Goal: Task Accomplishment & Management: Complete application form

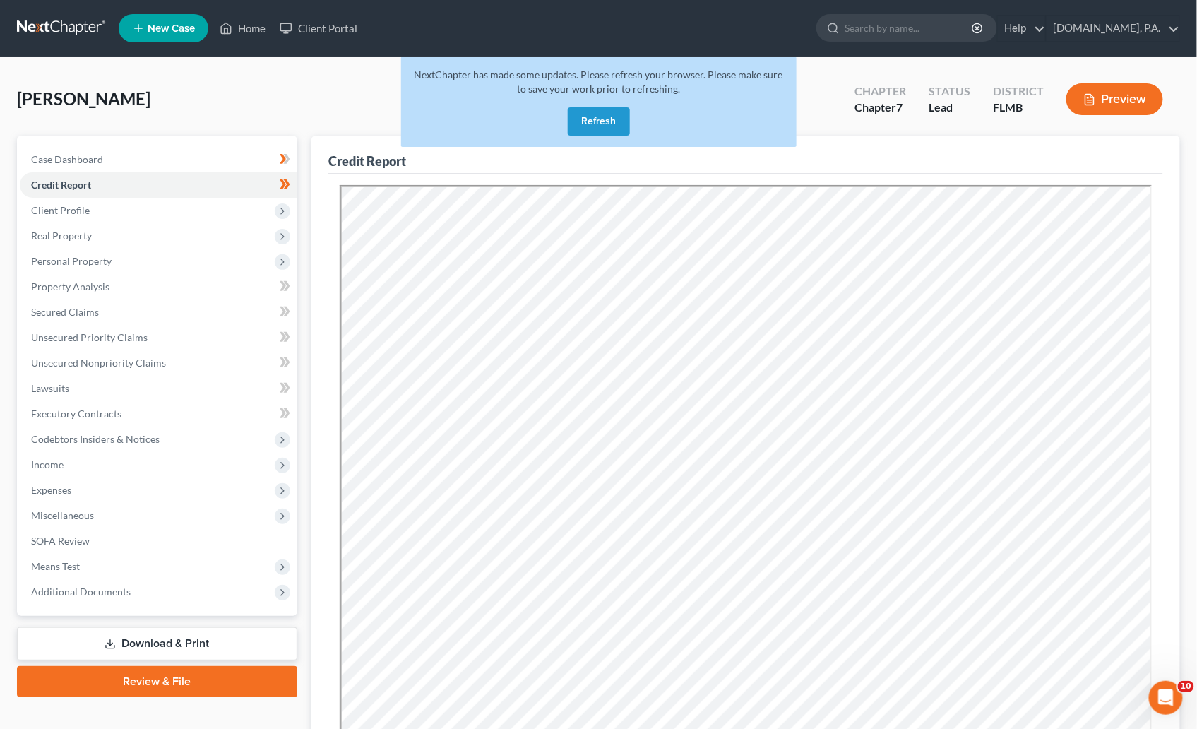
click at [604, 118] on button "Refresh" at bounding box center [599, 121] width 62 height 28
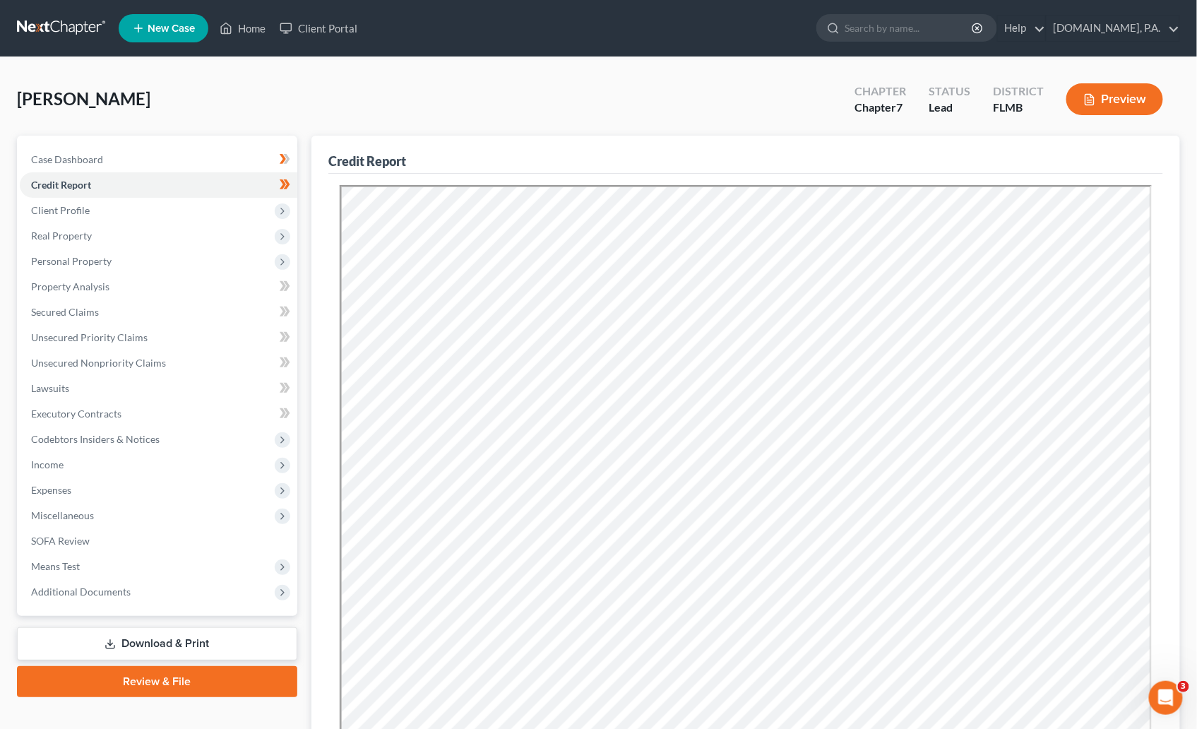
click at [61, 25] on link at bounding box center [62, 28] width 90 height 25
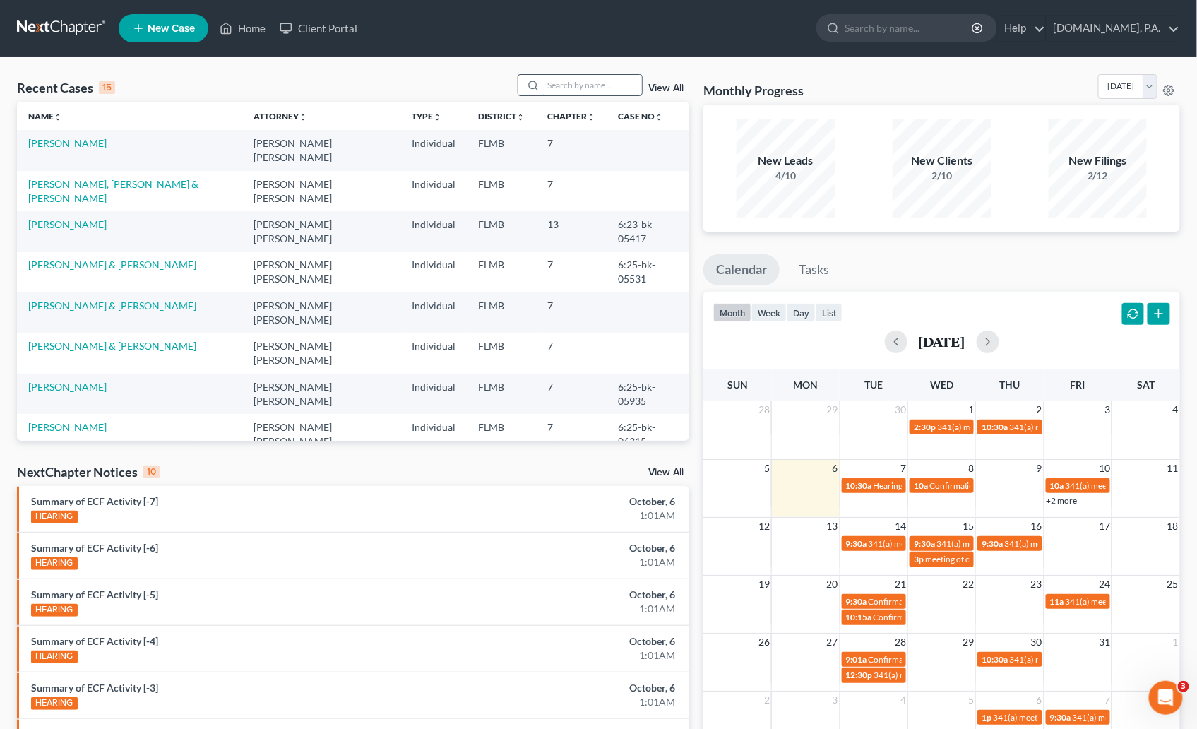
click at [573, 84] on input "search" at bounding box center [592, 85] width 99 height 20
type input "[PERSON_NAME]"
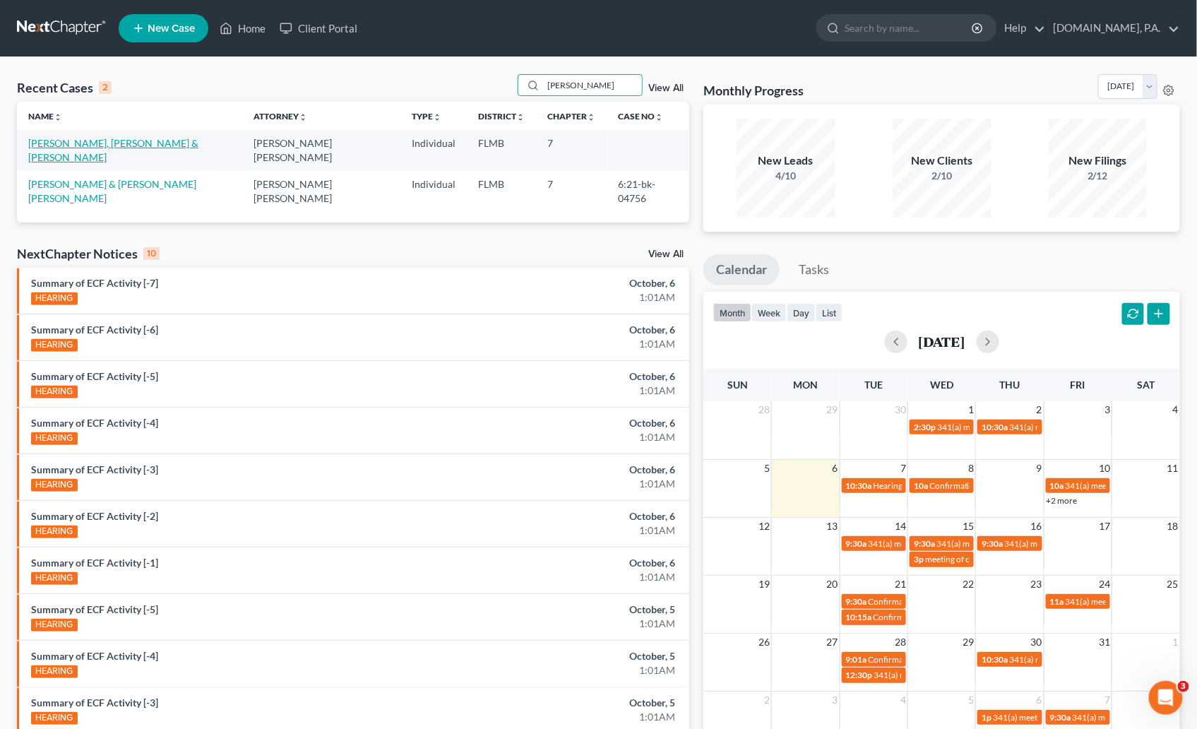
click at [112, 145] on link "[PERSON_NAME], [PERSON_NAME] & [PERSON_NAME]" at bounding box center [113, 150] width 170 height 26
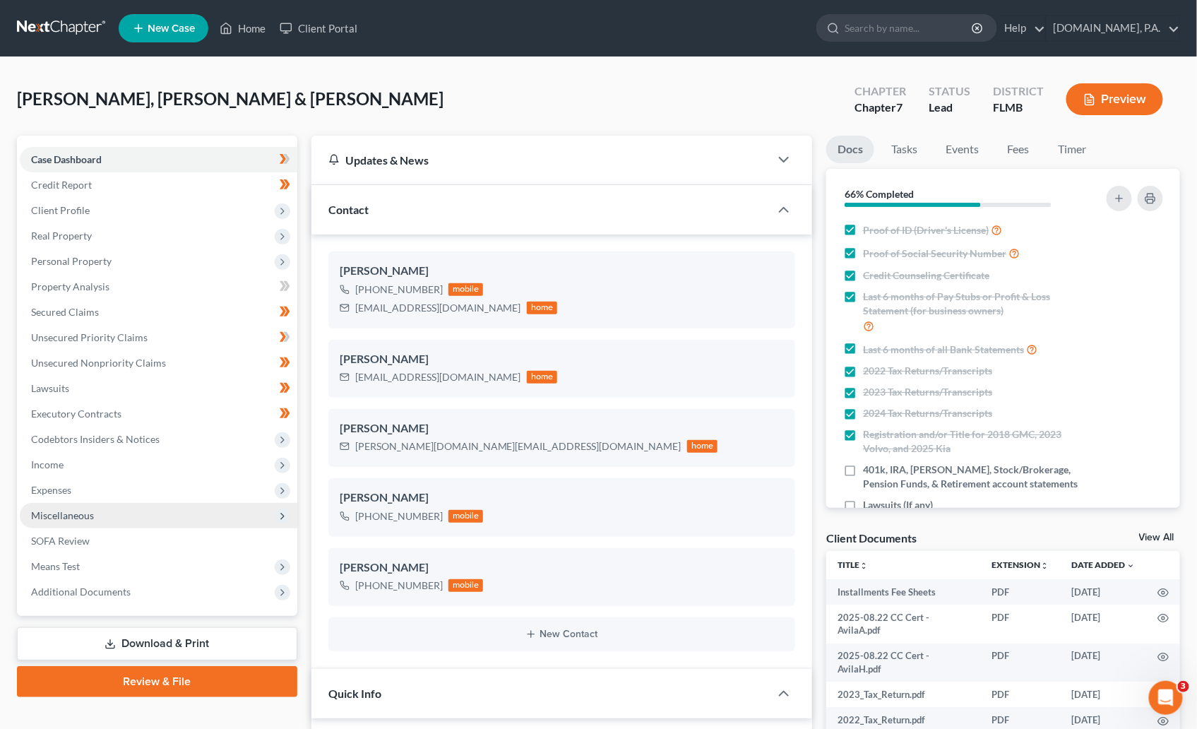
click at [52, 513] on span "Miscellaneous" at bounding box center [62, 515] width 63 height 12
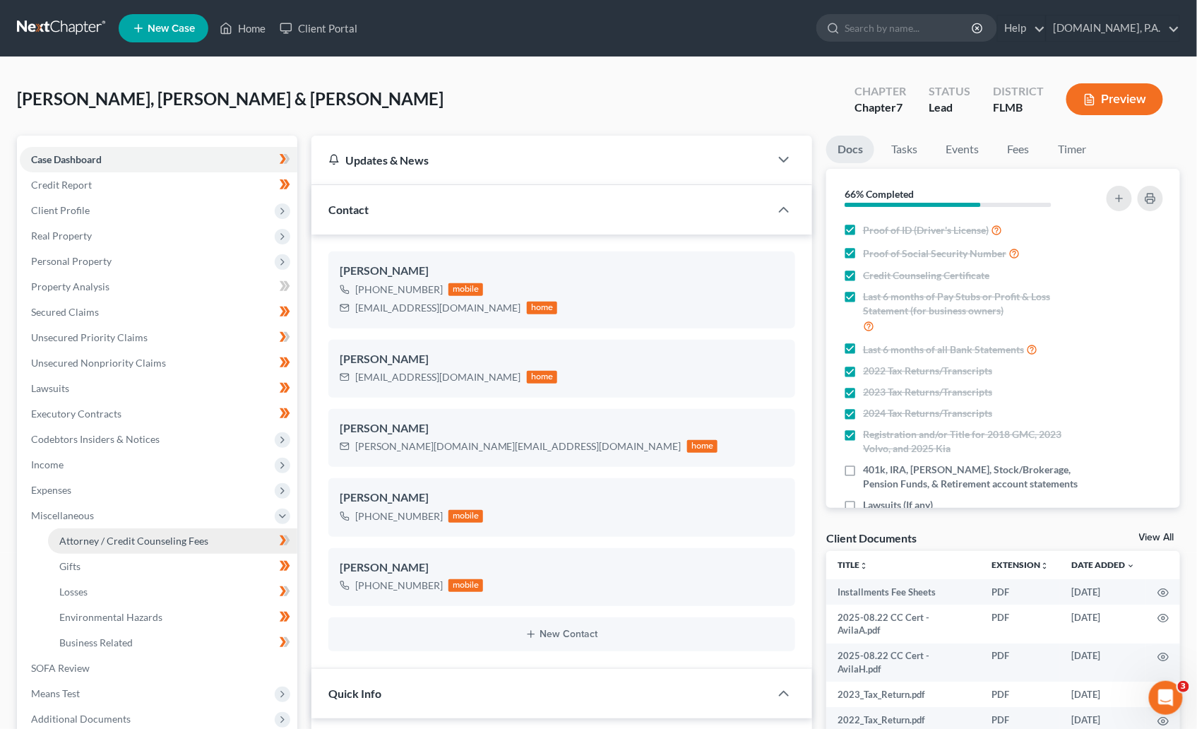
click at [181, 535] on span "Attorney / Credit Counseling Fees" at bounding box center [133, 541] width 149 height 12
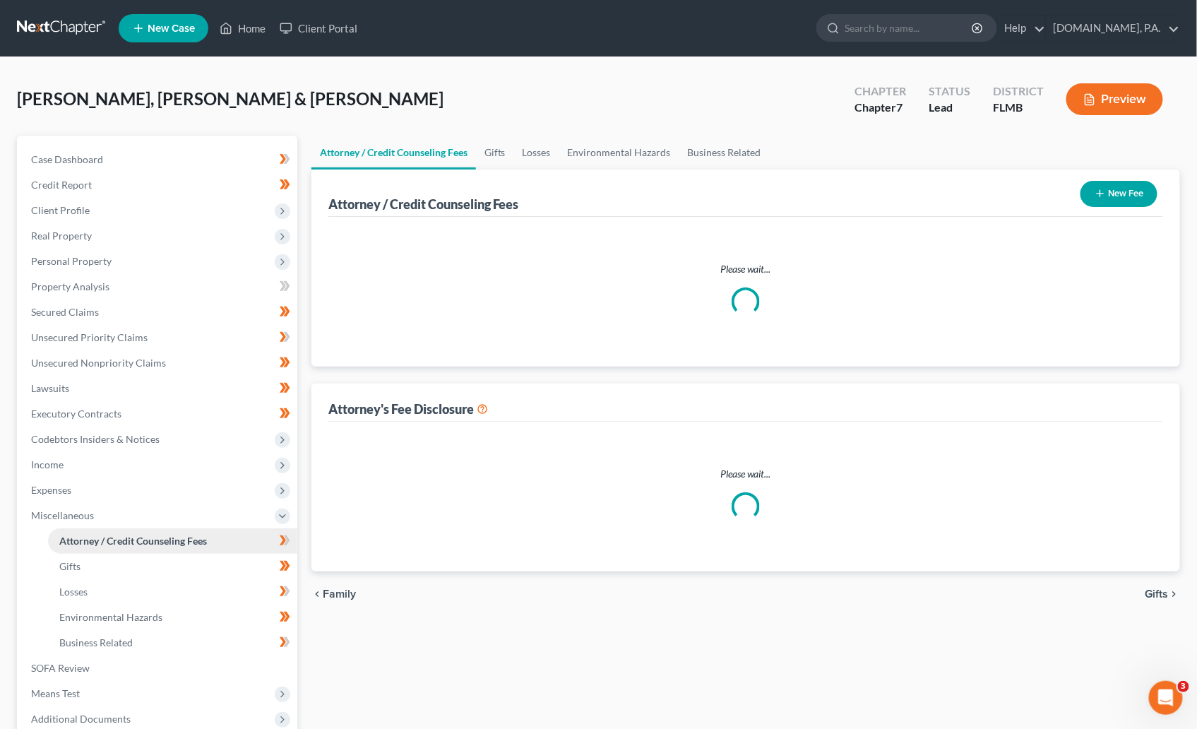
select select "3"
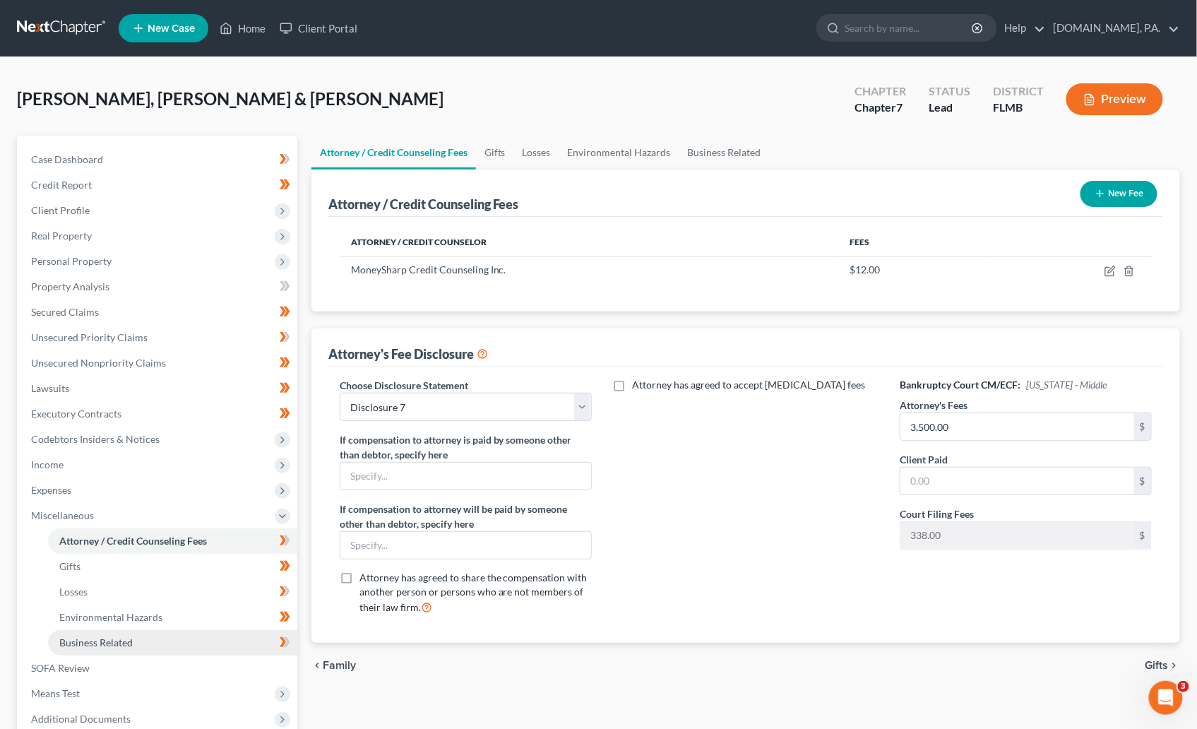
scroll to position [106, 0]
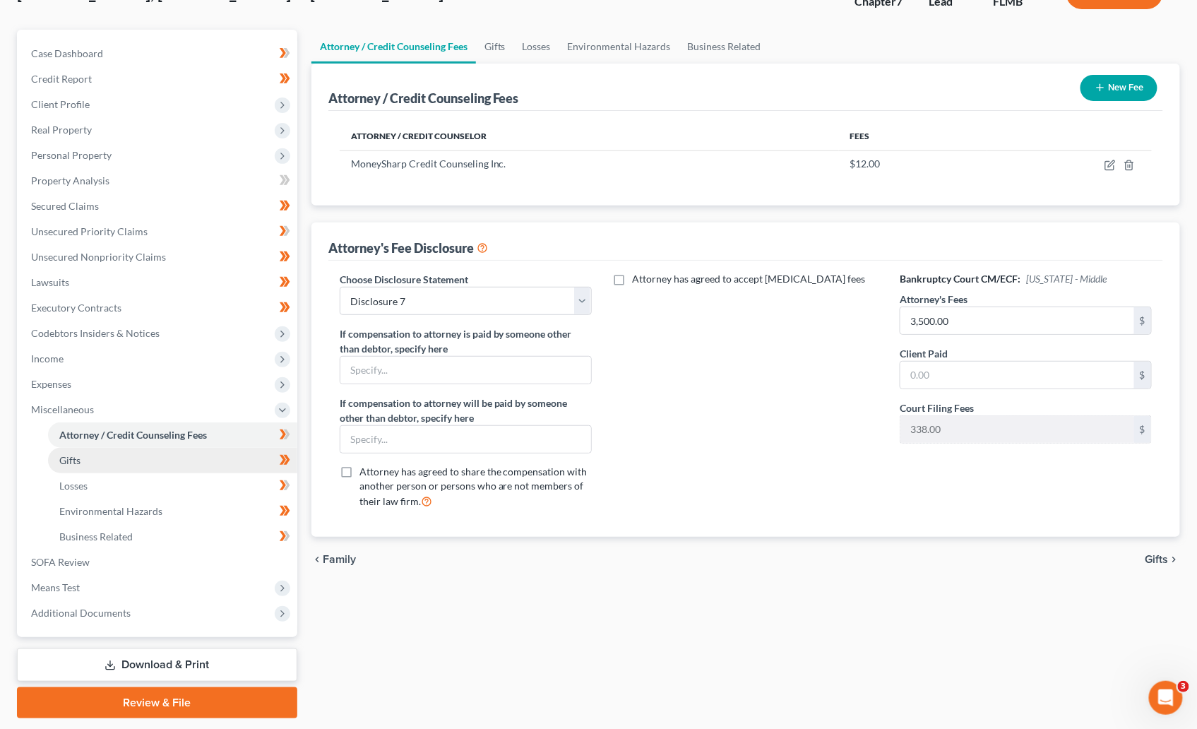
click at [71, 458] on span "Gifts" at bounding box center [69, 460] width 21 height 12
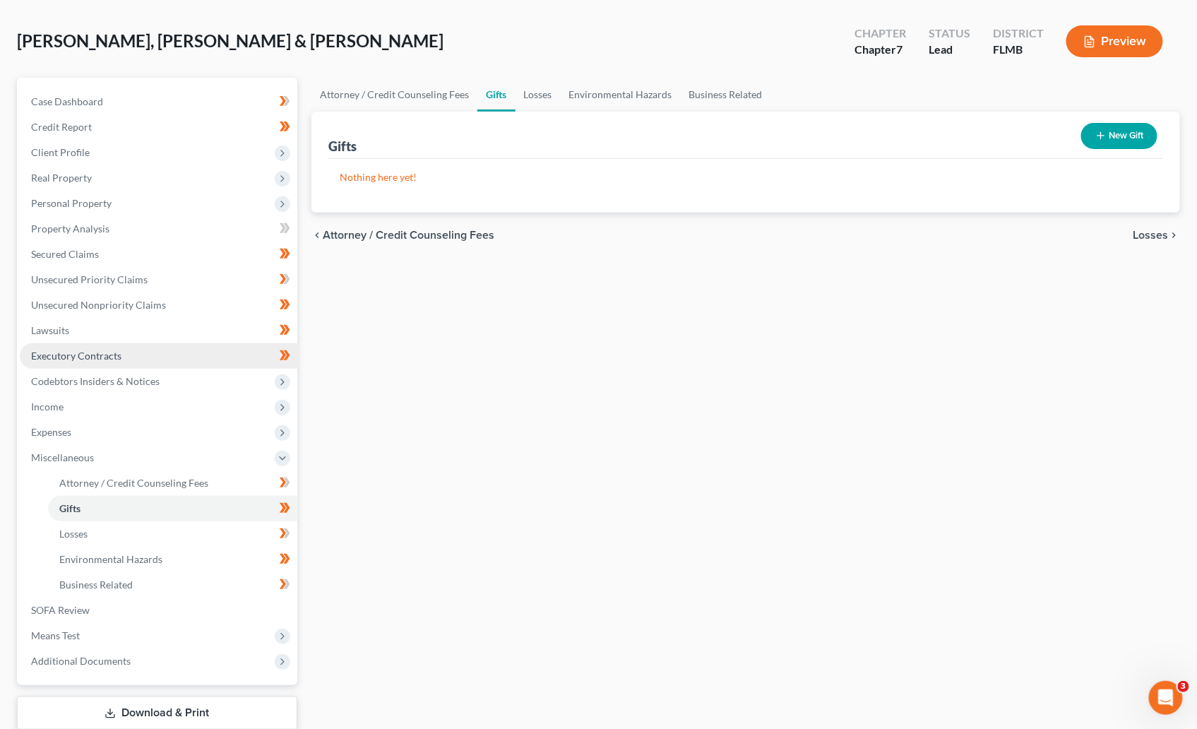
scroll to position [106, 0]
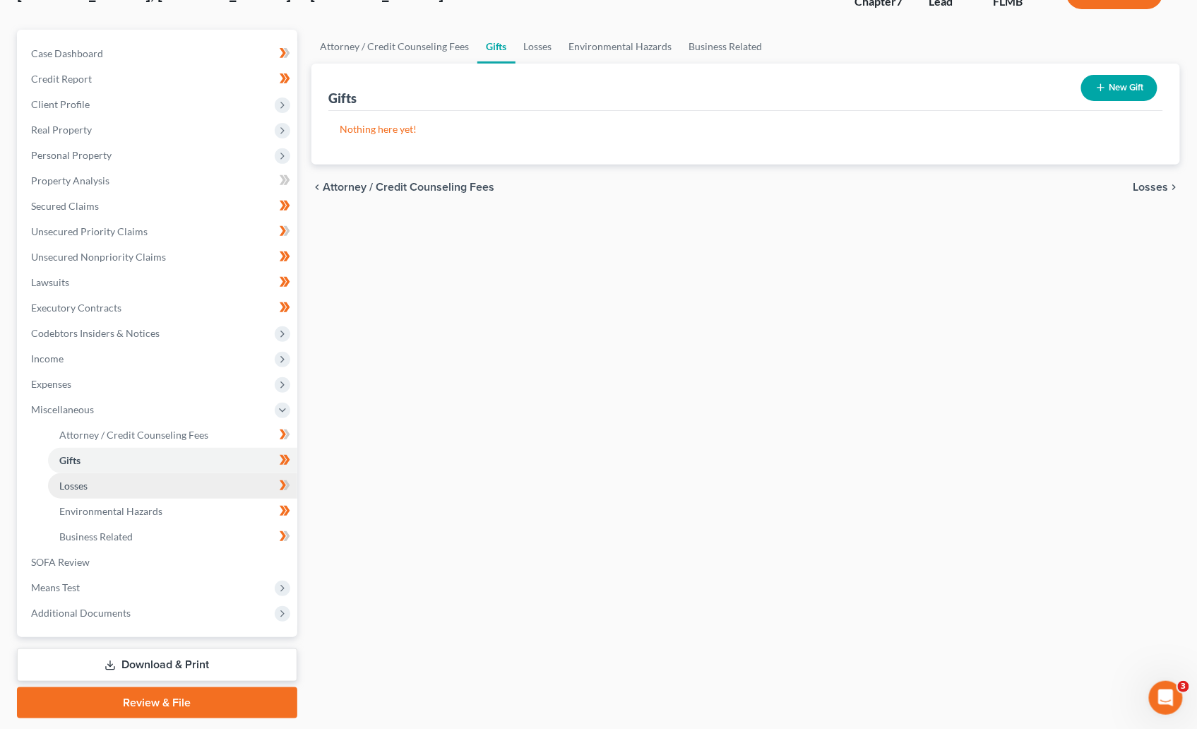
click at [121, 487] on link "Losses" at bounding box center [172, 485] width 249 height 25
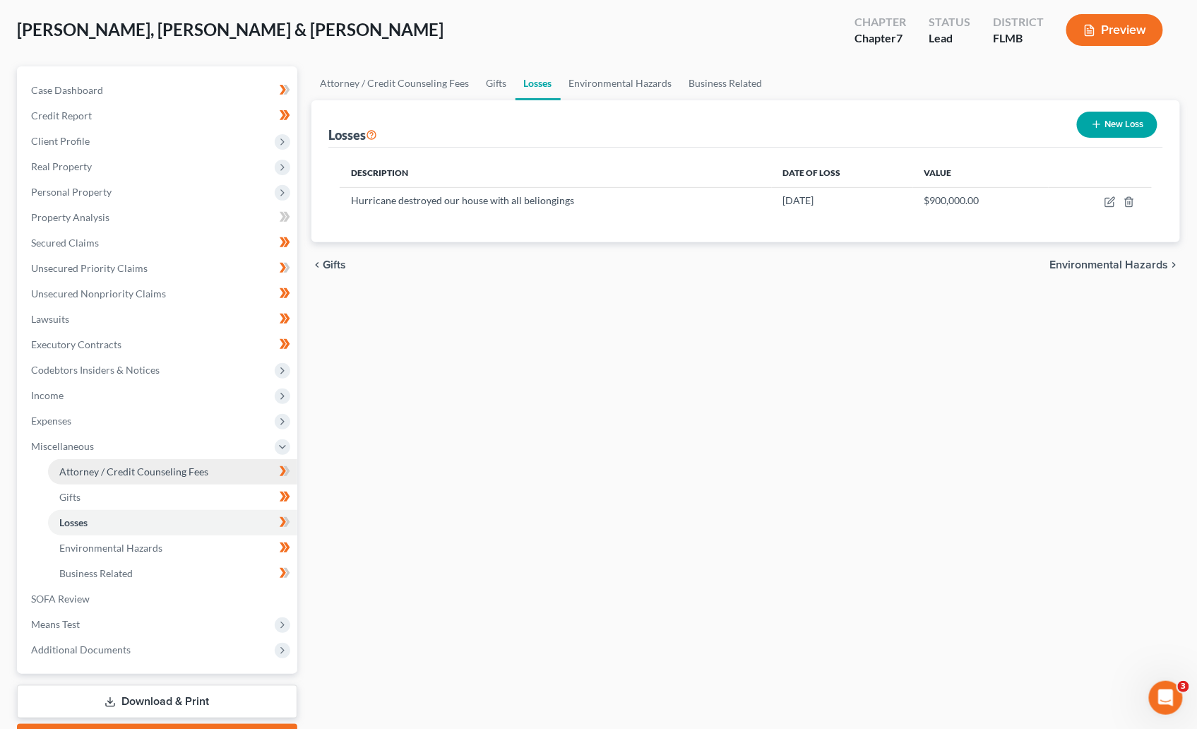
scroll to position [106, 0]
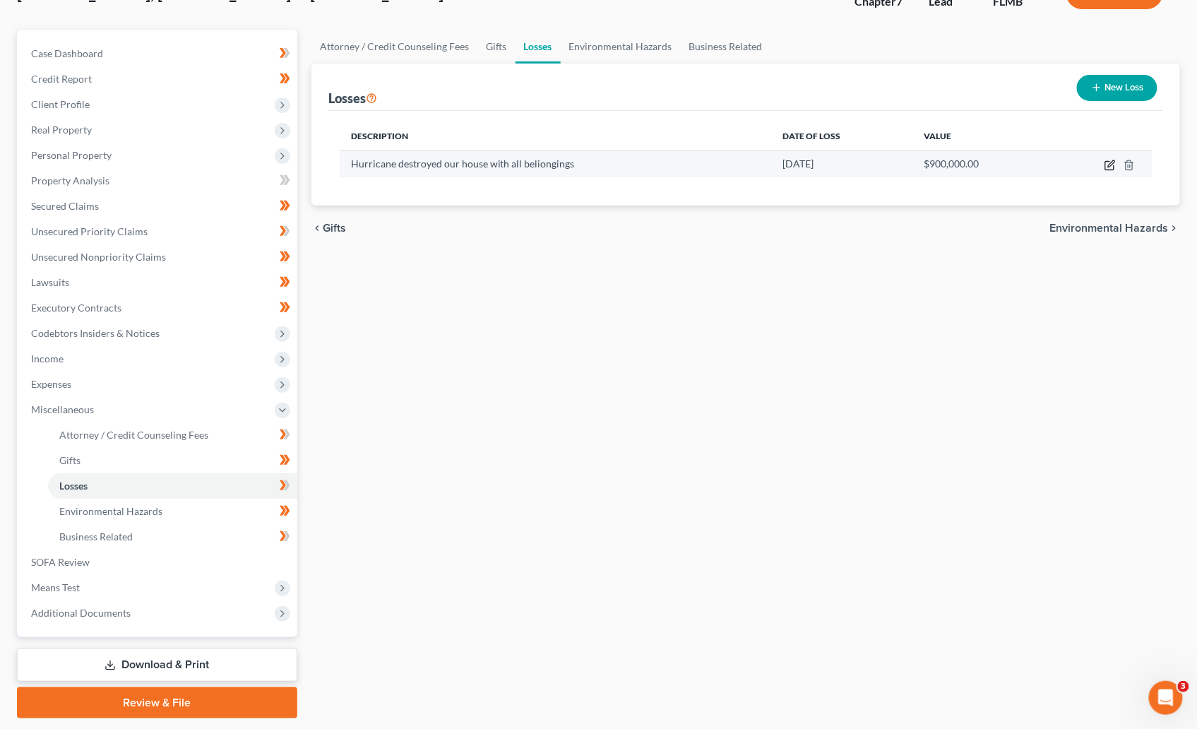
click at [1104, 168] on icon "button" at bounding box center [1109, 165] width 11 height 11
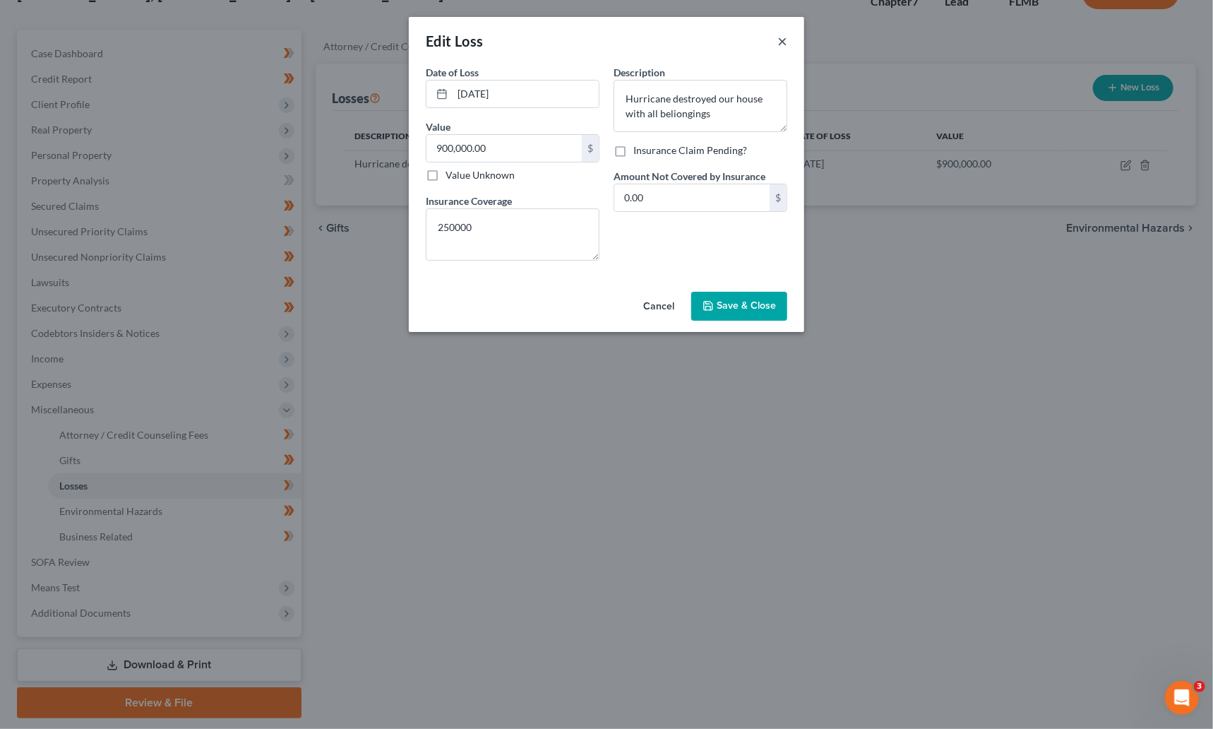
click at [782, 41] on button "×" at bounding box center [783, 40] width 10 height 17
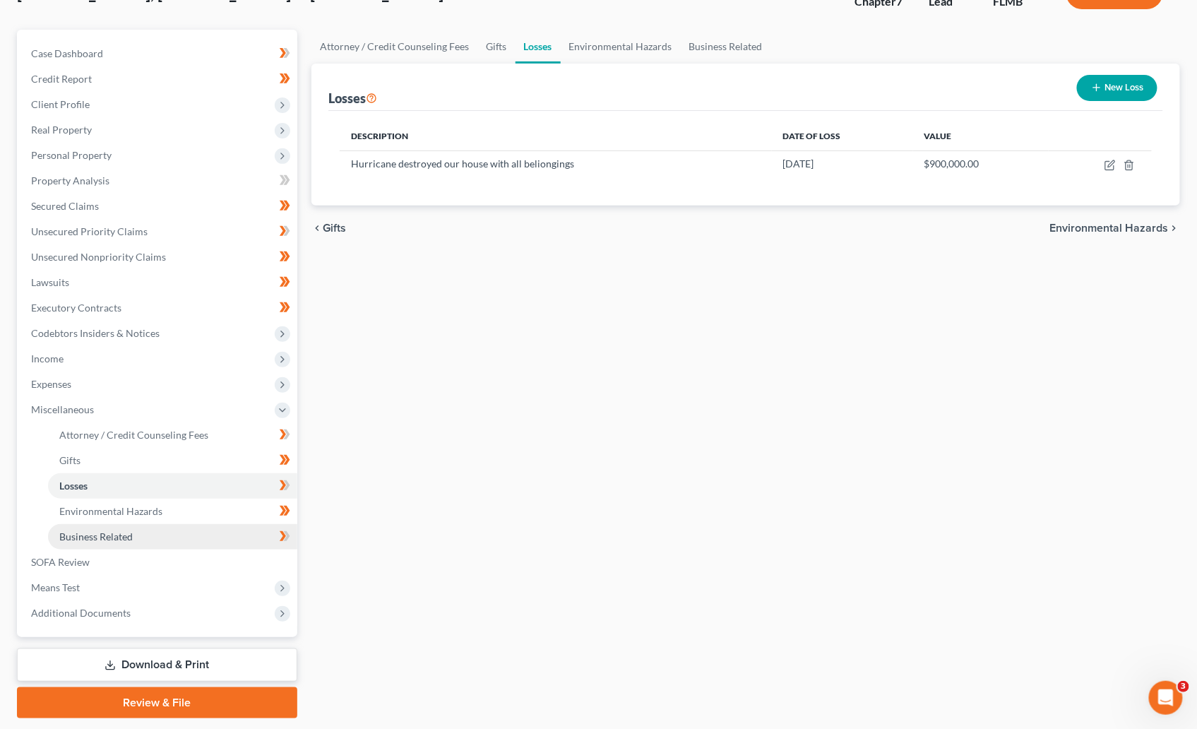
click at [95, 531] on span "Business Related" at bounding box center [95, 536] width 73 height 12
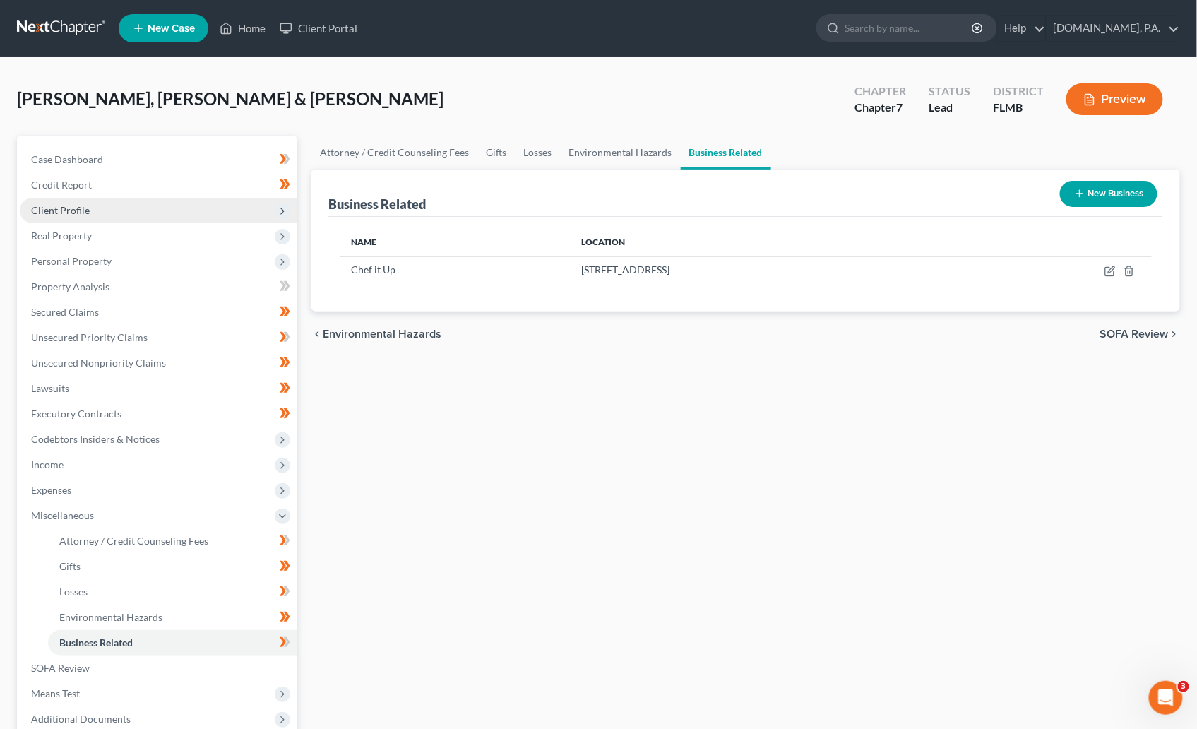
click at [70, 205] on span "Client Profile" at bounding box center [60, 210] width 59 height 12
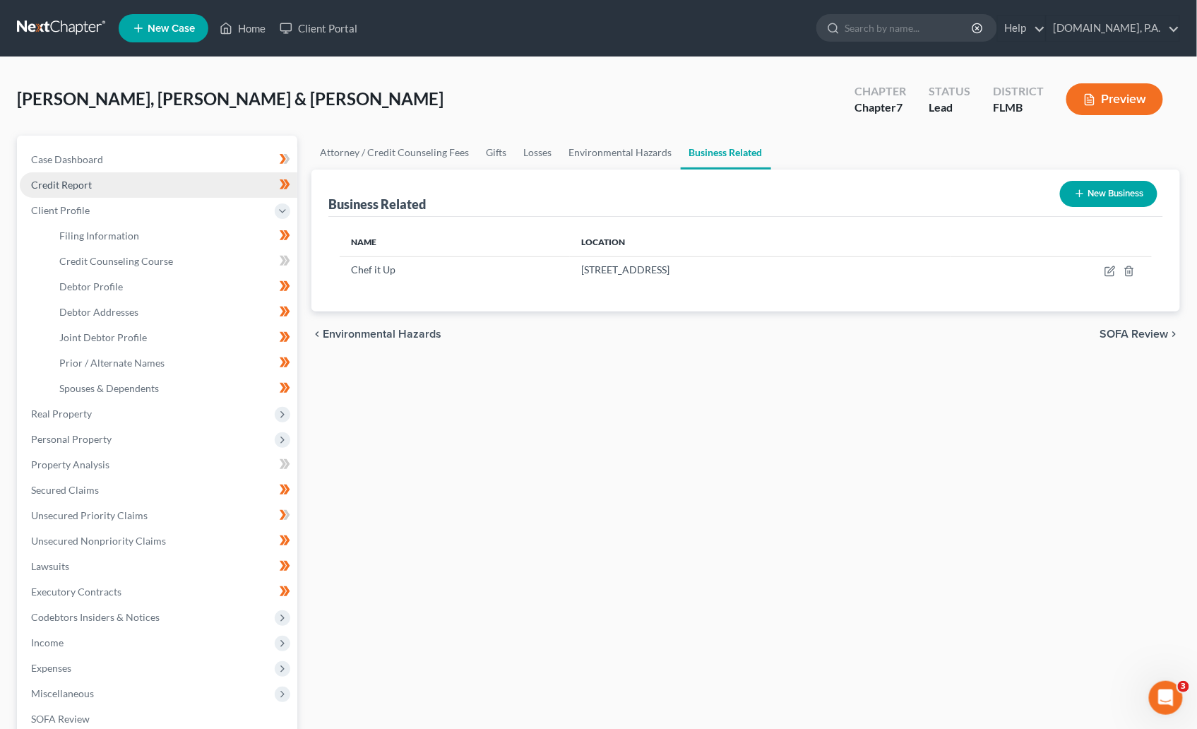
click at [73, 181] on span "Credit Report" at bounding box center [61, 185] width 61 height 12
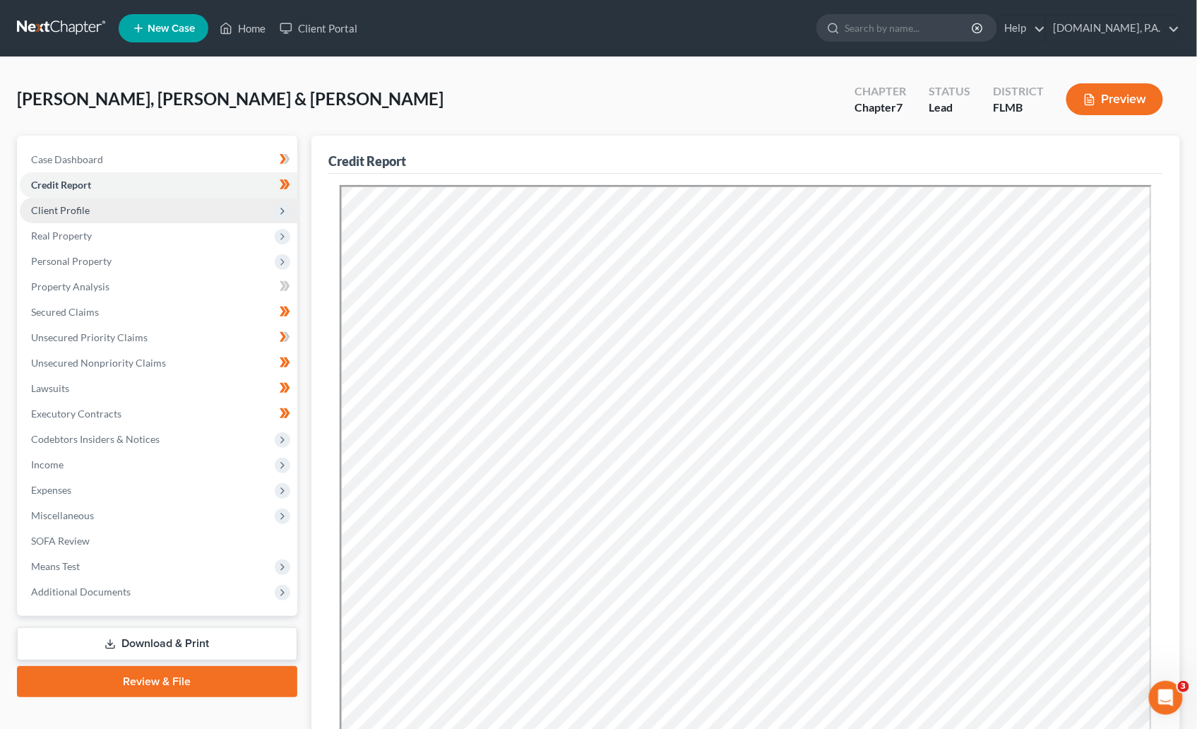
click at [83, 209] on span "Client Profile" at bounding box center [60, 210] width 59 height 12
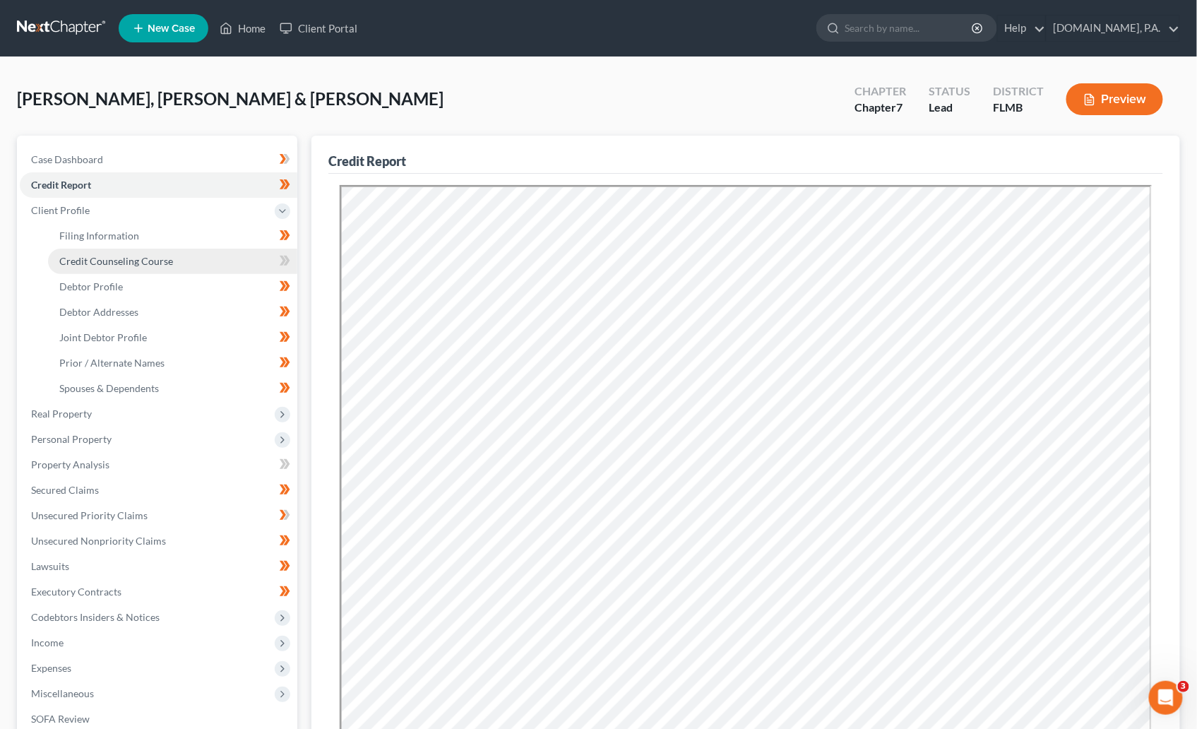
click at [100, 261] on span "Credit Counseling Course" at bounding box center [116, 261] width 114 height 12
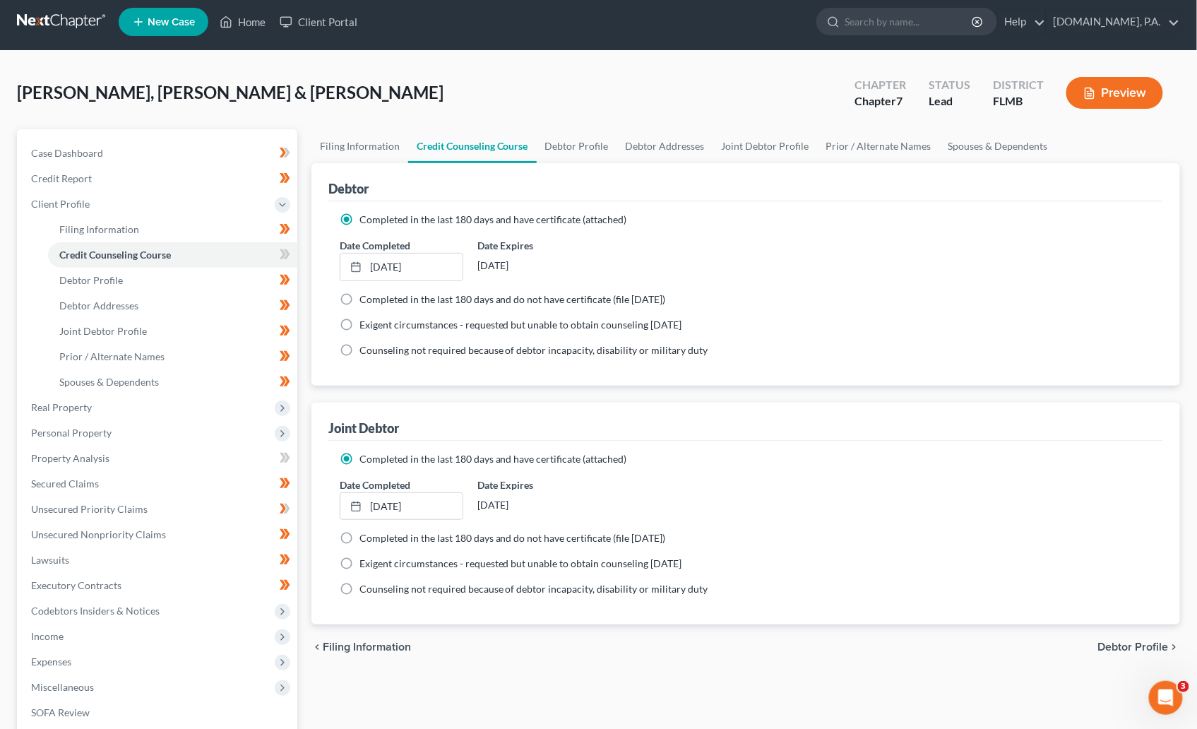
scroll to position [106, 0]
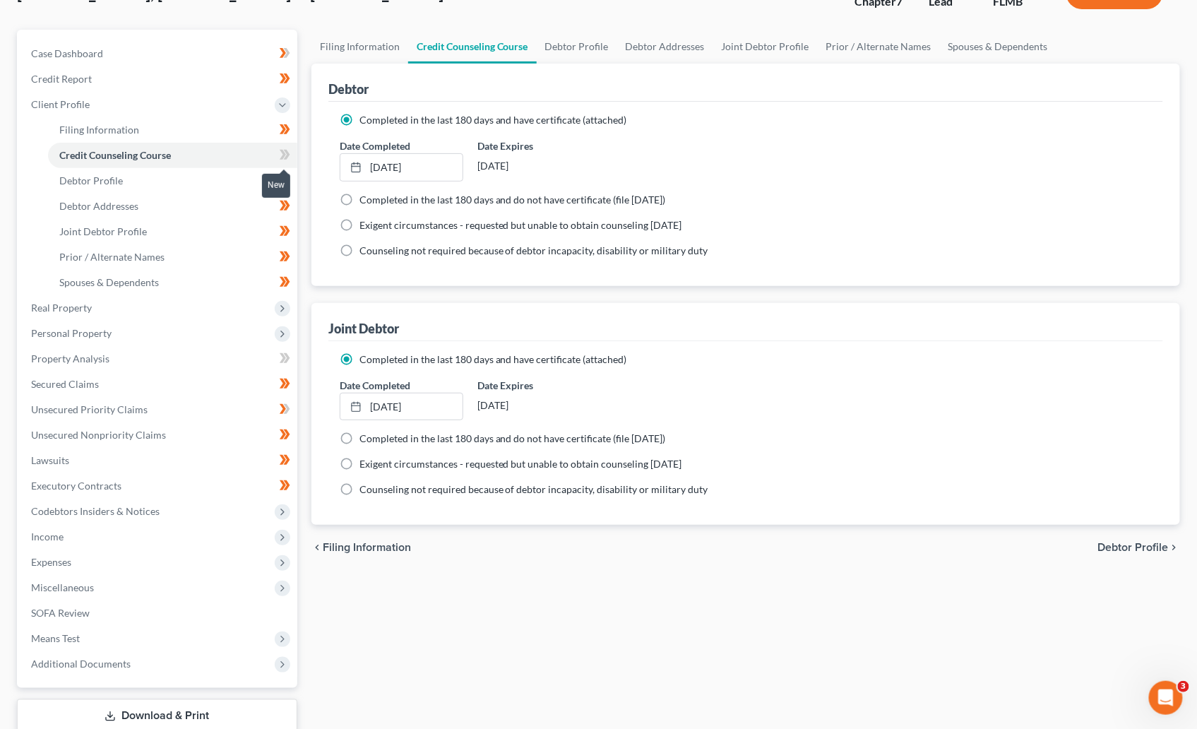
click at [283, 160] on icon at bounding box center [285, 155] width 11 height 18
click at [289, 157] on icon at bounding box center [285, 155] width 11 height 18
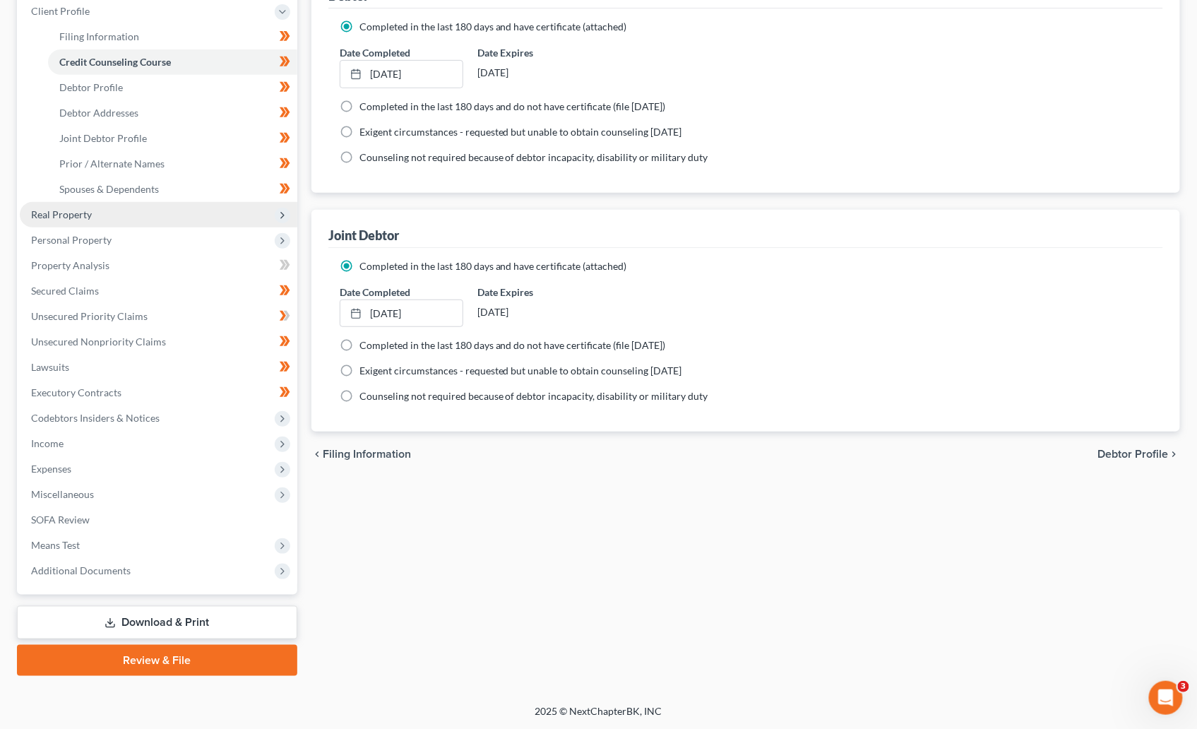
click at [69, 214] on span "Real Property" at bounding box center [61, 214] width 61 height 12
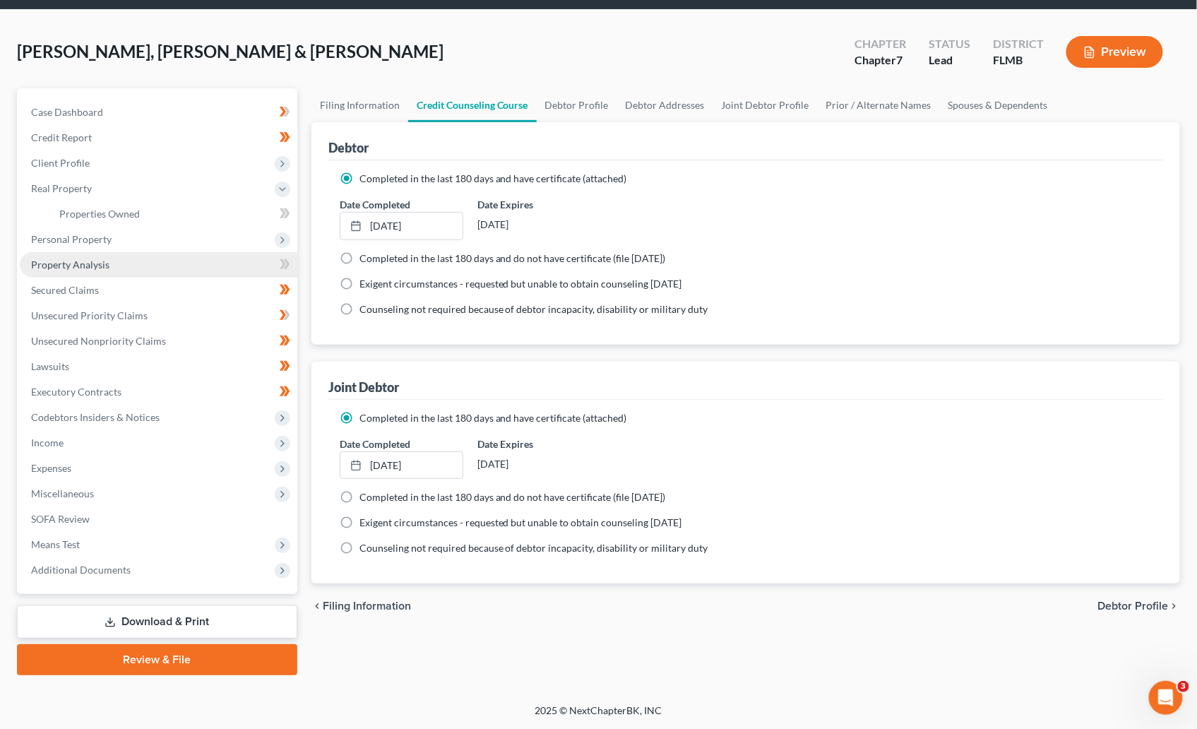
scroll to position [47, 0]
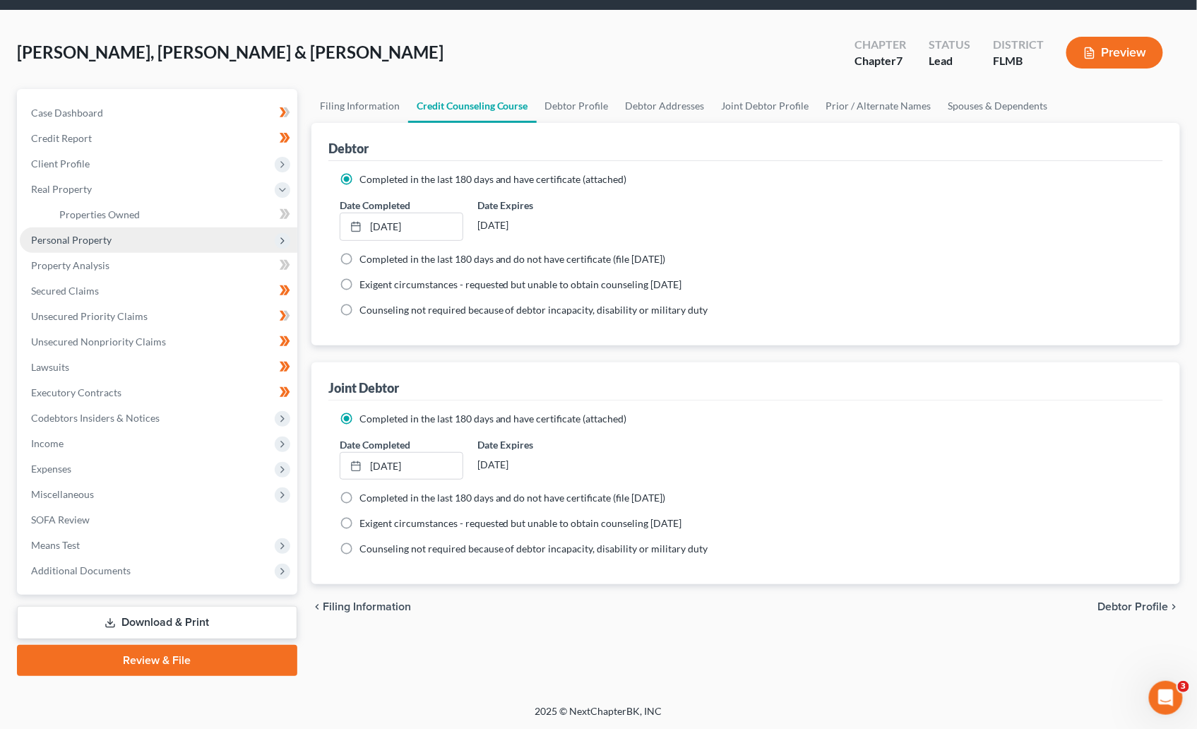
click at [98, 239] on span "Personal Property" at bounding box center [71, 240] width 81 height 12
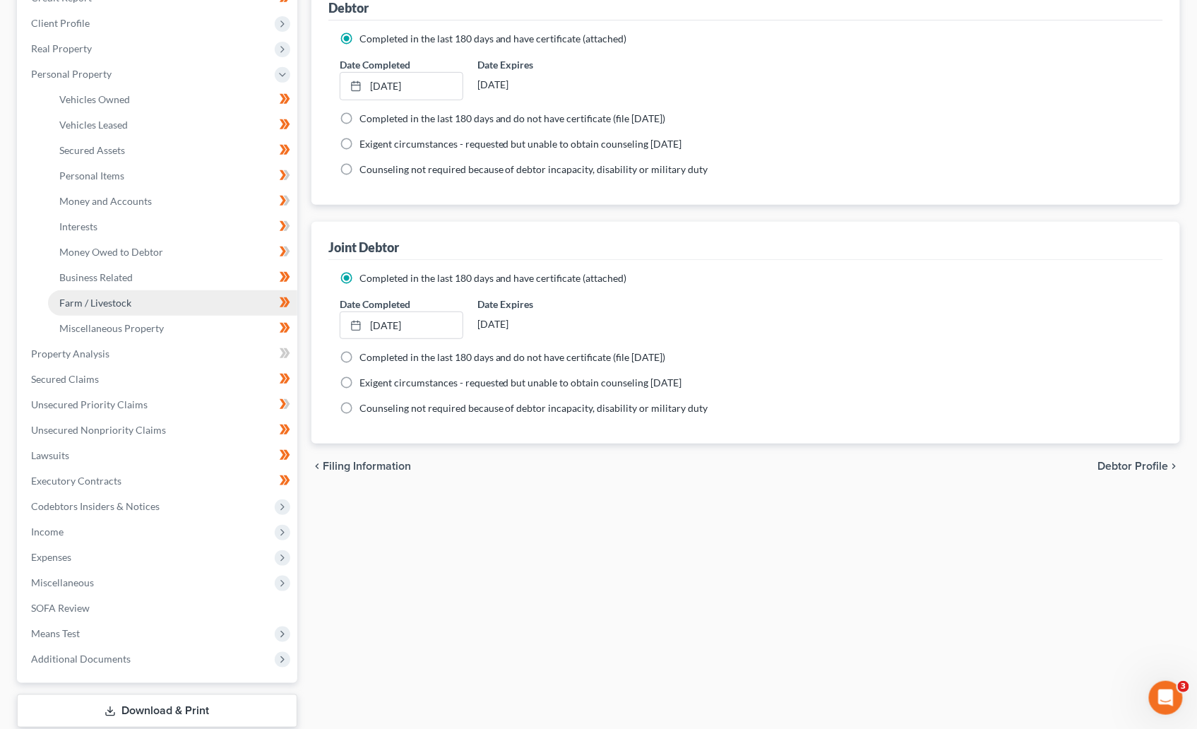
scroll to position [199, 0]
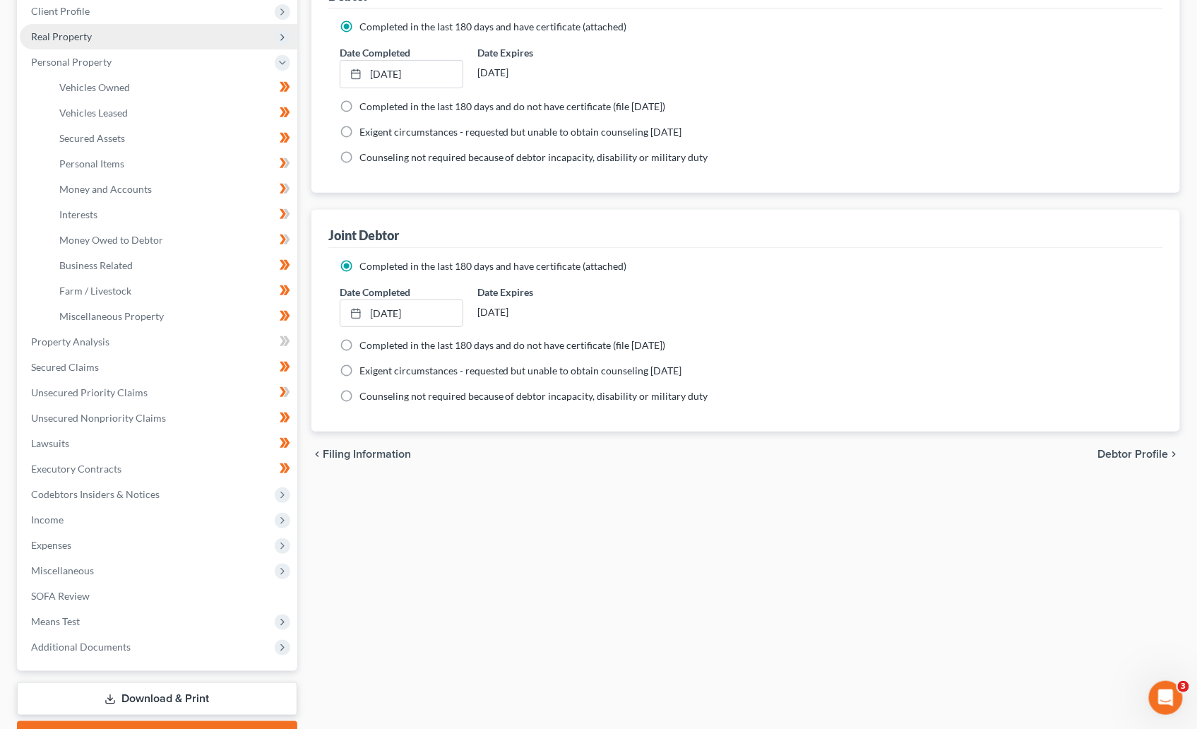
click at [71, 36] on span "Real Property" at bounding box center [61, 36] width 61 height 12
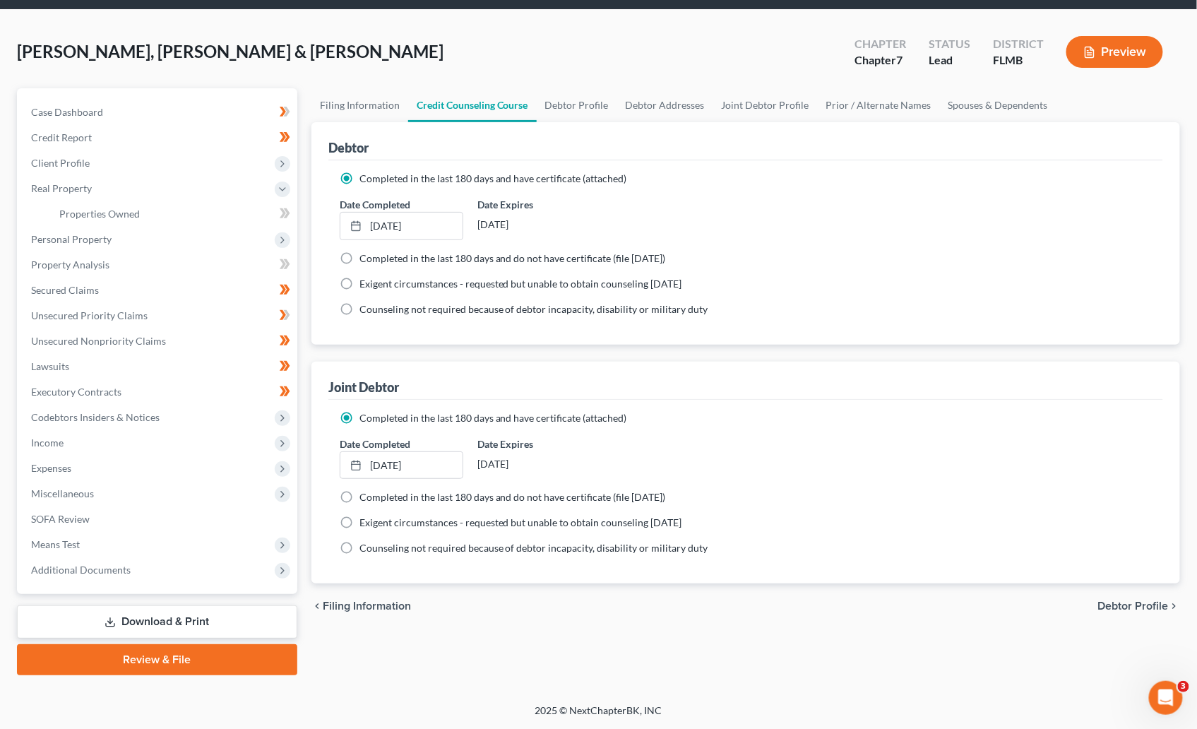
scroll to position [47, 0]
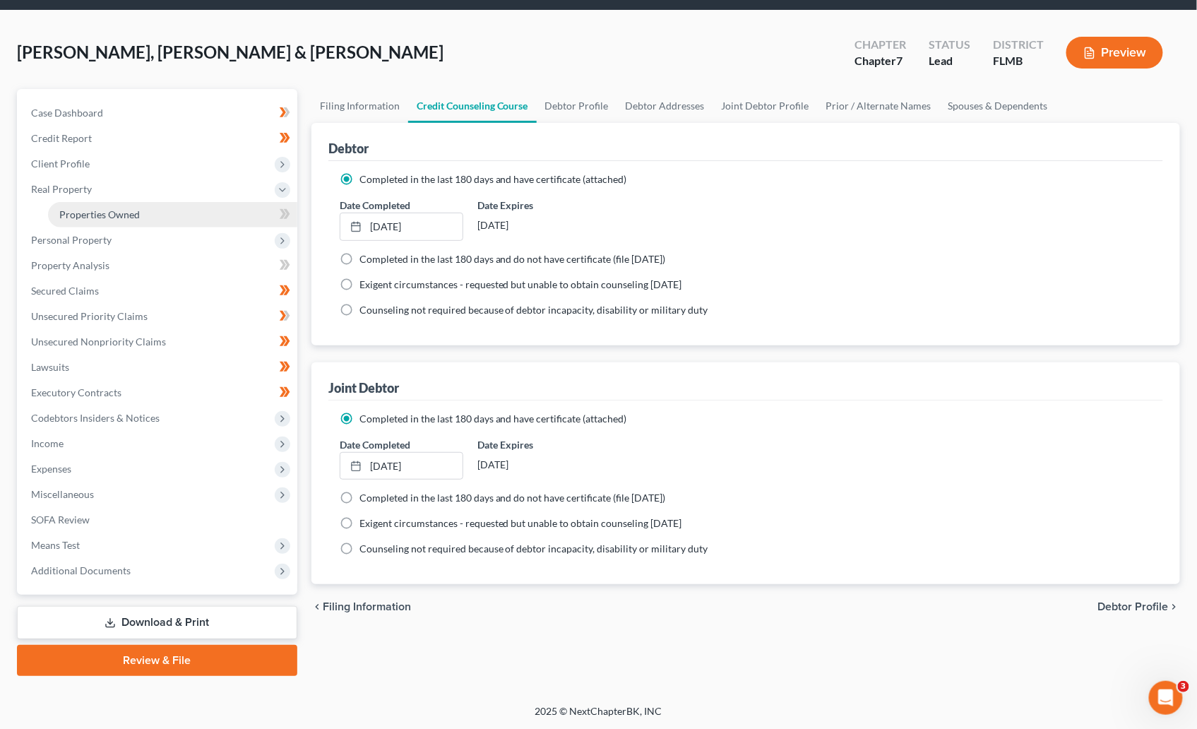
click at [124, 214] on span "Properties Owned" at bounding box center [99, 214] width 81 height 12
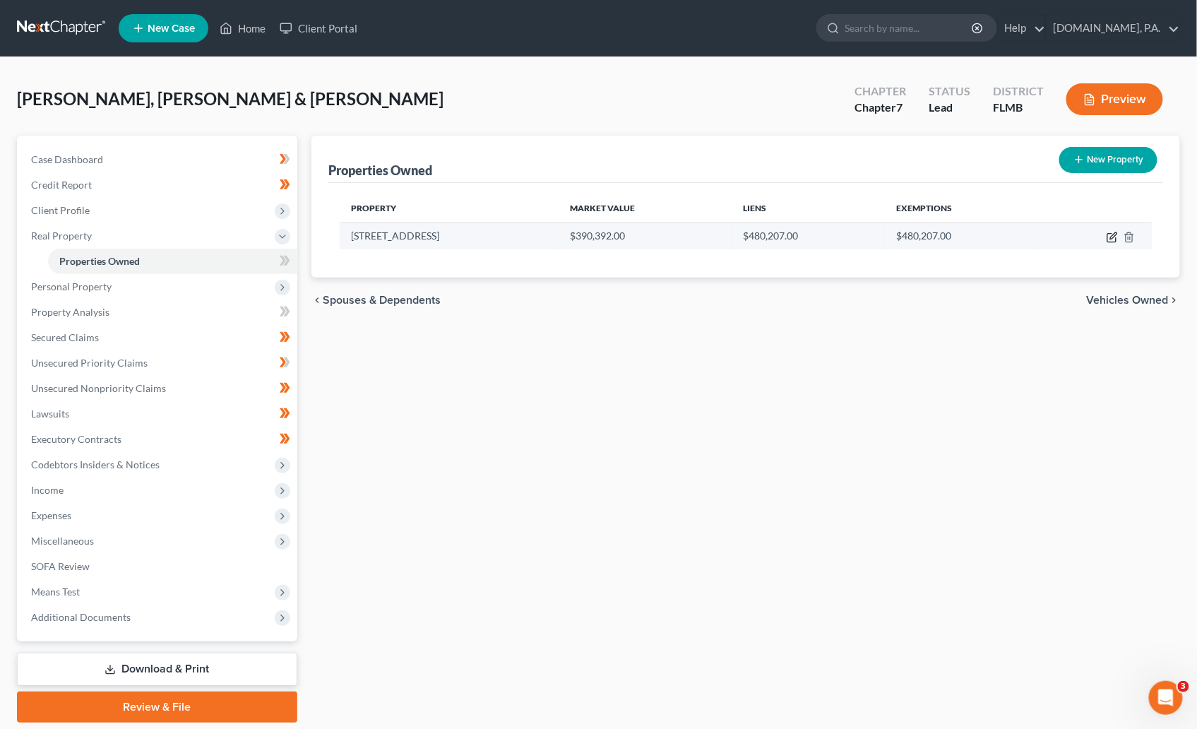
click at [1113, 237] on icon "button" at bounding box center [1112, 237] width 11 height 11
select select "9"
select select "2"
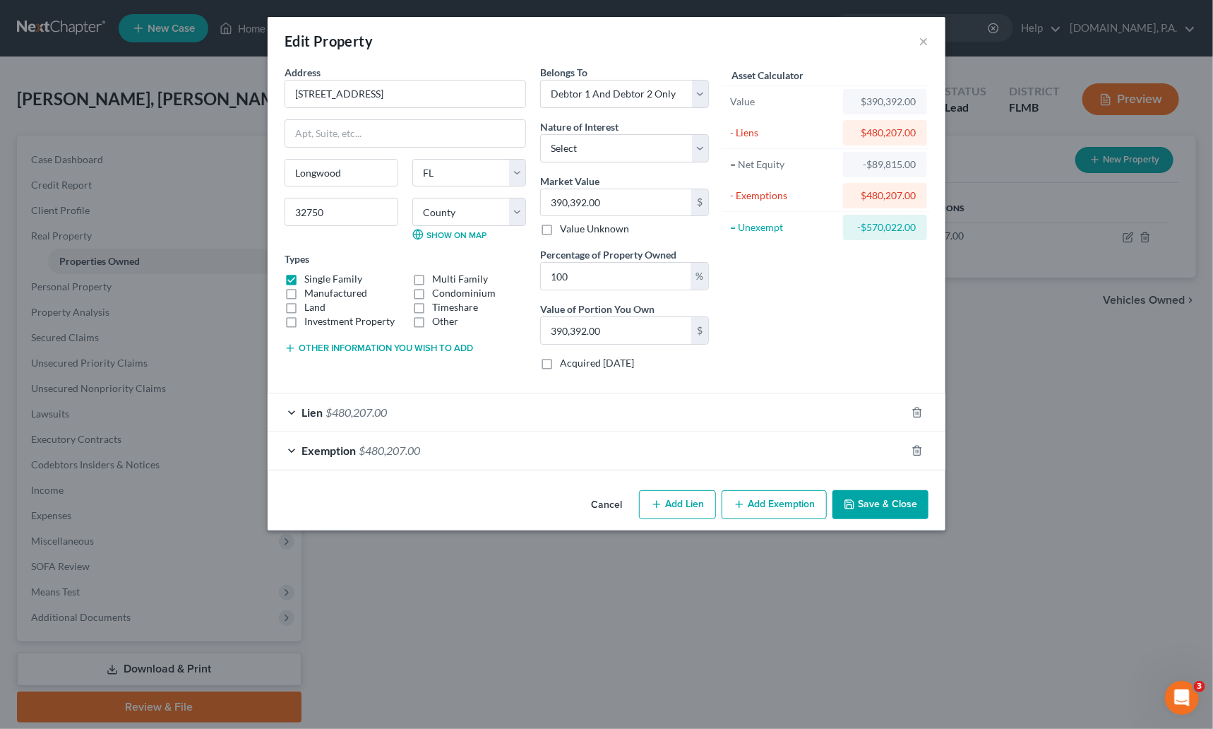
click at [848, 507] on polyline "button" at bounding box center [849, 507] width 5 height 4
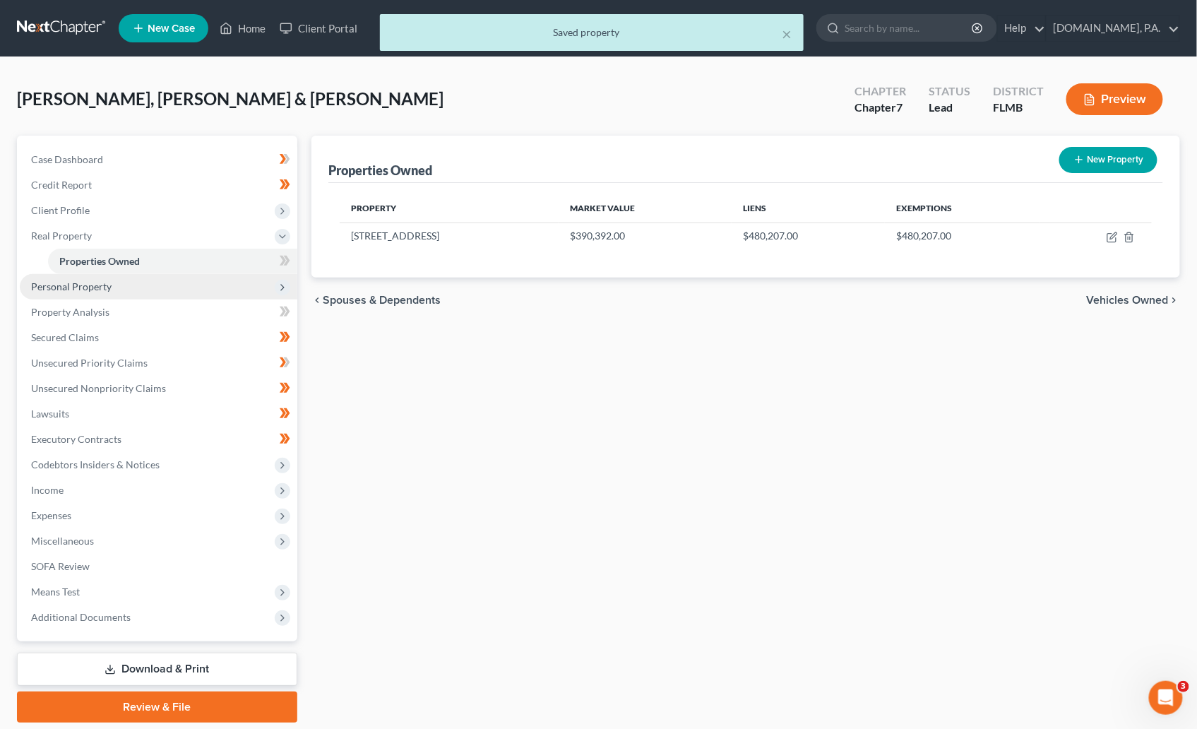
click at [116, 288] on span "Personal Property" at bounding box center [159, 286] width 278 height 25
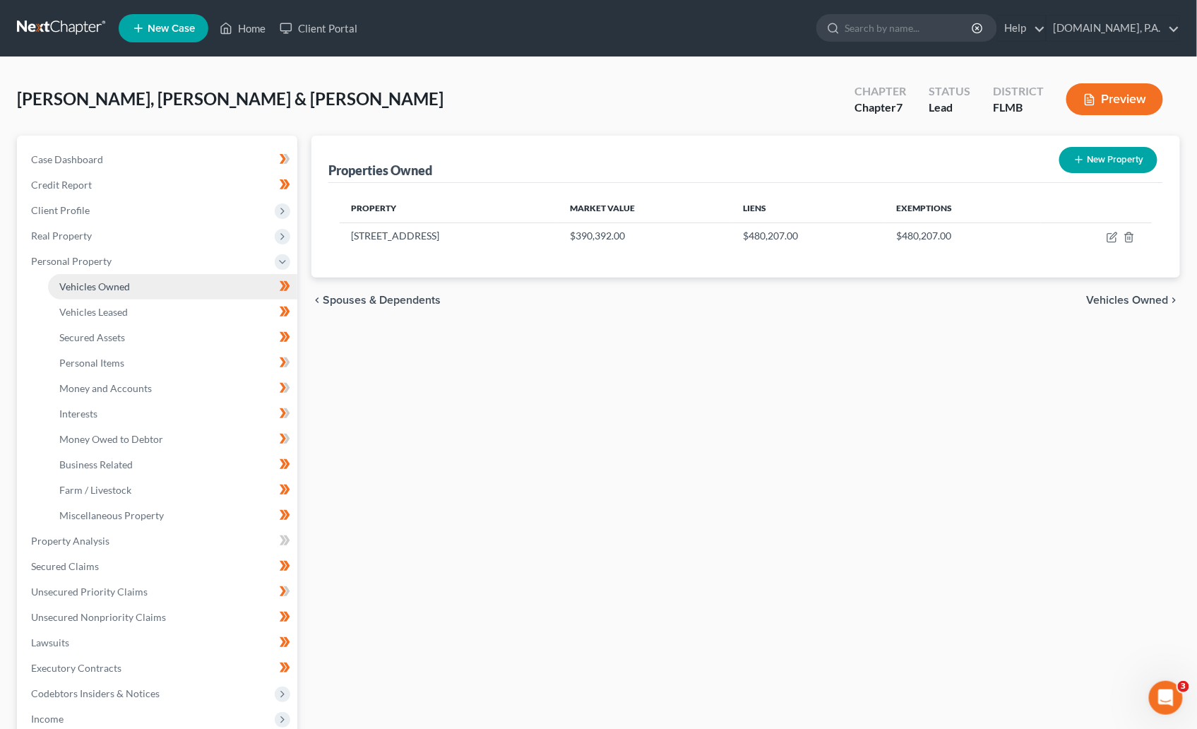
click at [83, 285] on span "Vehicles Owned" at bounding box center [94, 286] width 71 height 12
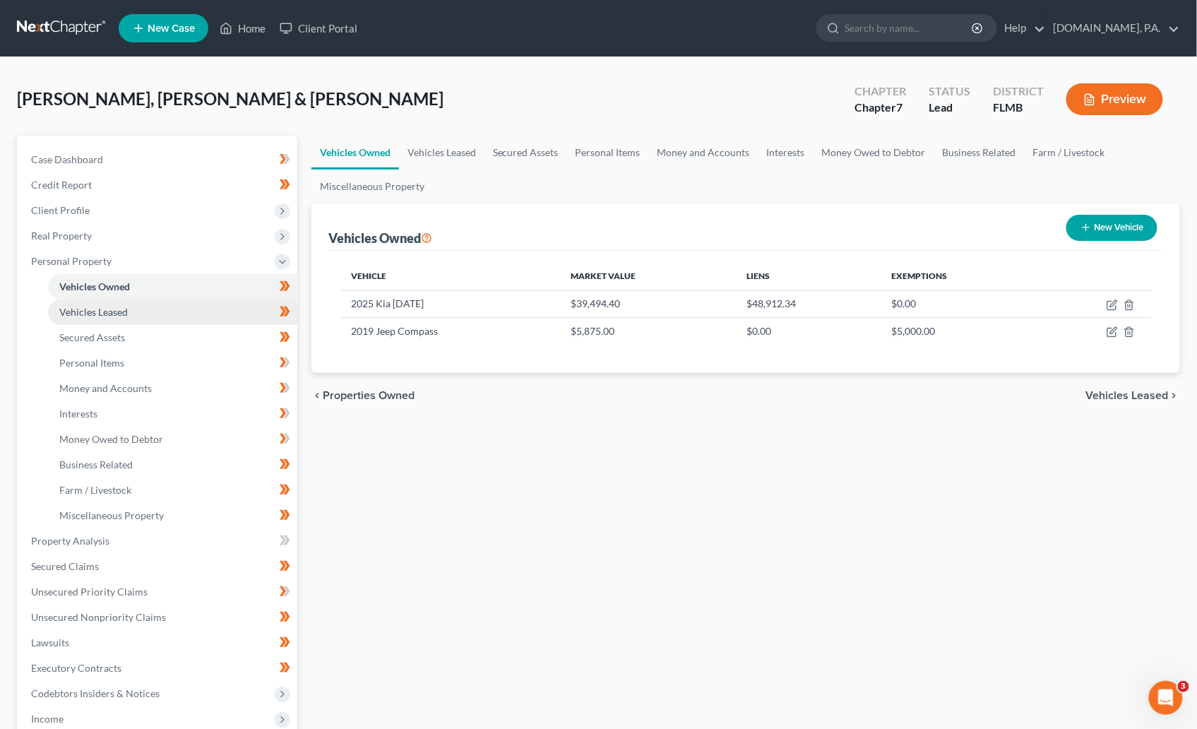
click at [111, 309] on span "Vehicles Leased" at bounding box center [93, 312] width 69 height 12
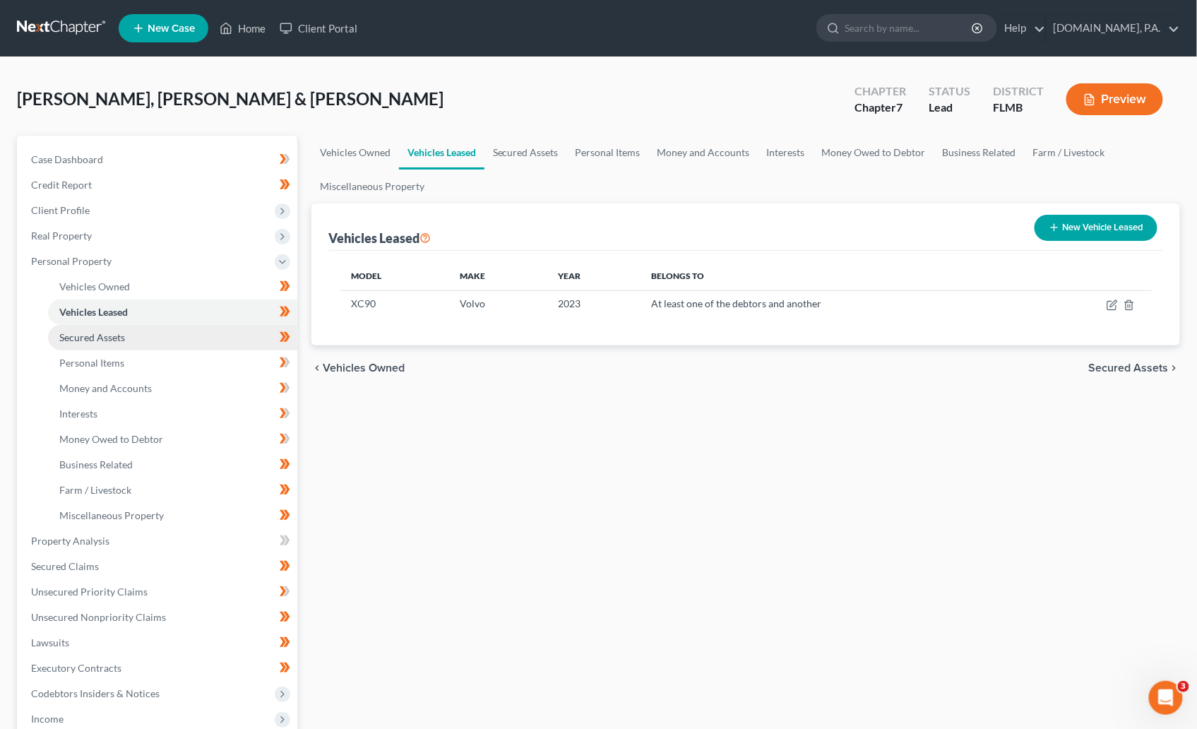
click at [104, 335] on span "Secured Assets" at bounding box center [92, 337] width 66 height 12
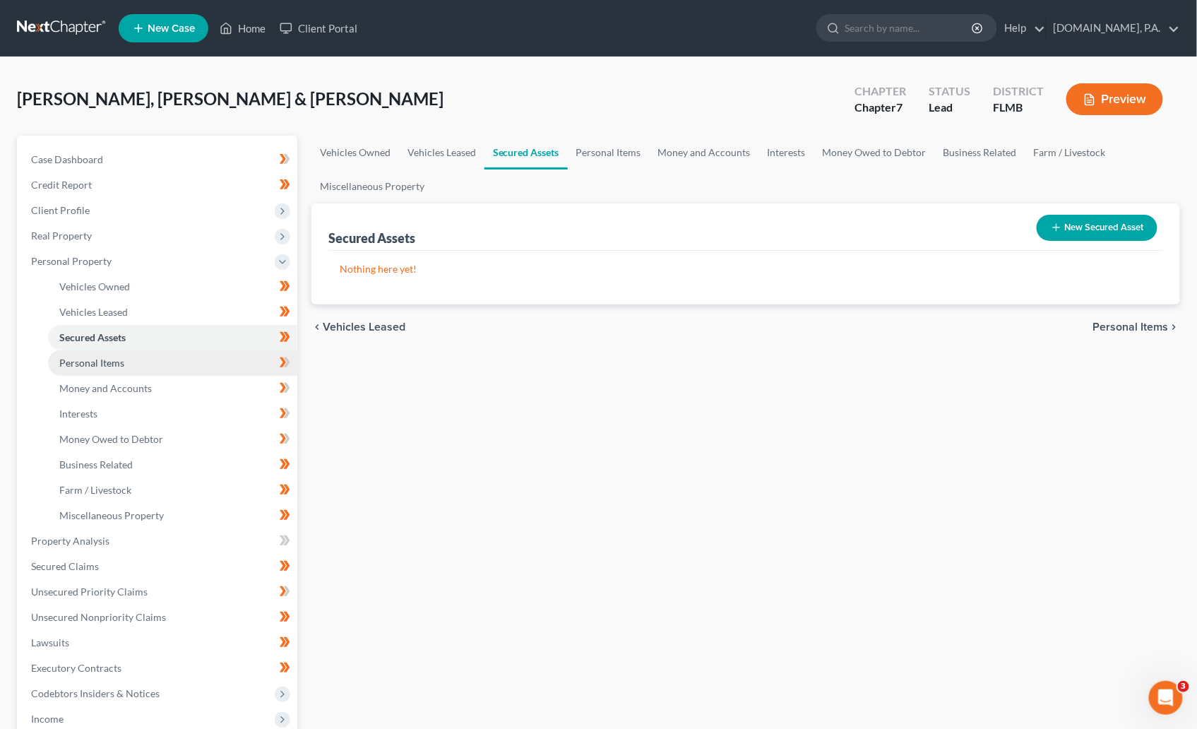
click at [82, 359] on span "Personal Items" at bounding box center [91, 363] width 65 height 12
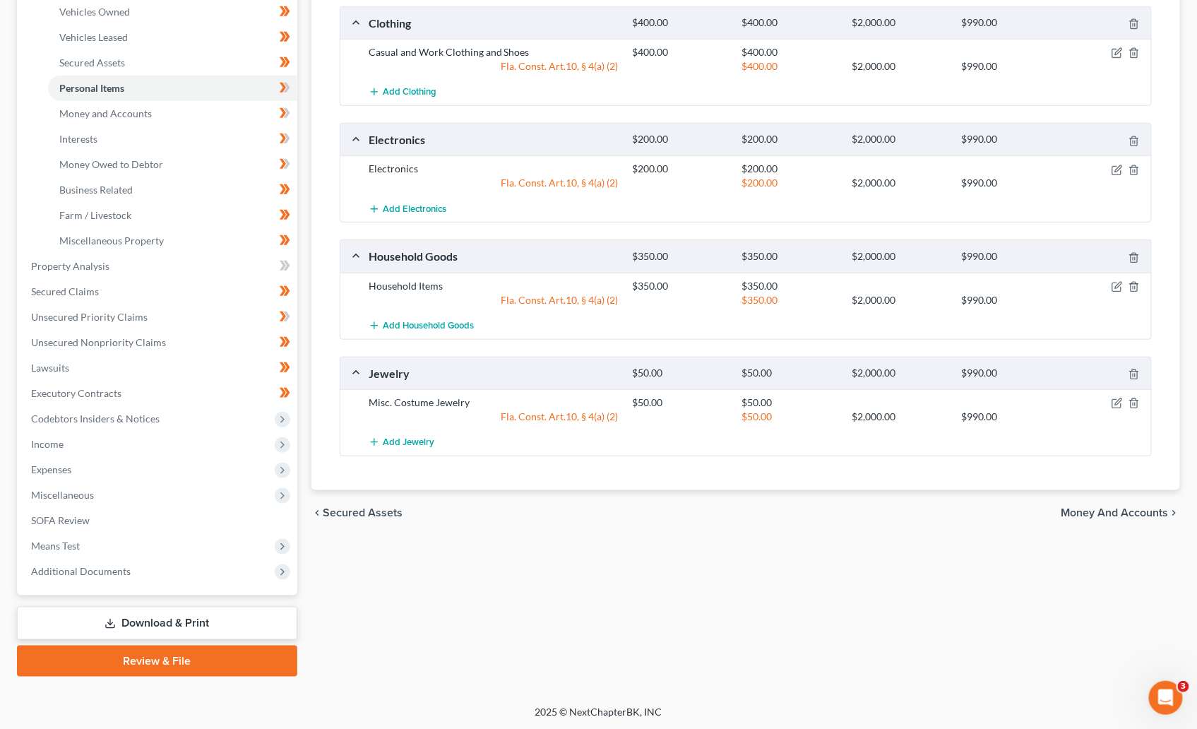
scroll to position [63, 0]
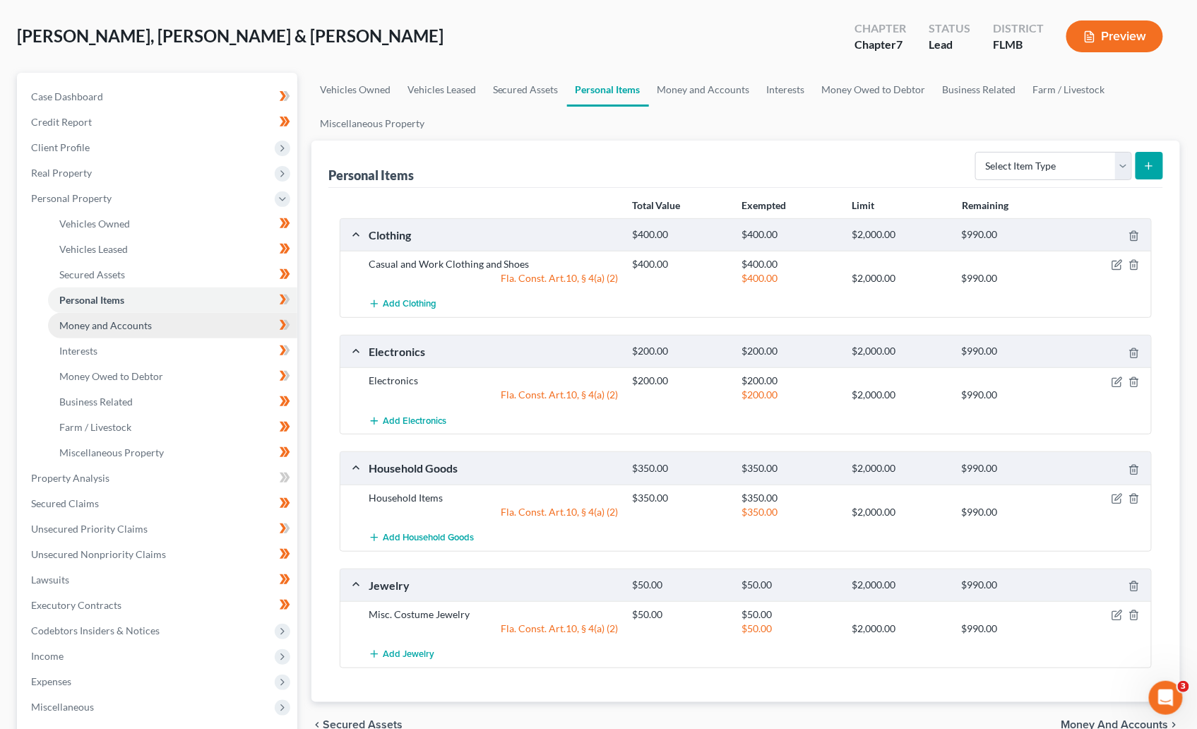
click at [94, 325] on span "Money and Accounts" at bounding box center [105, 325] width 93 height 12
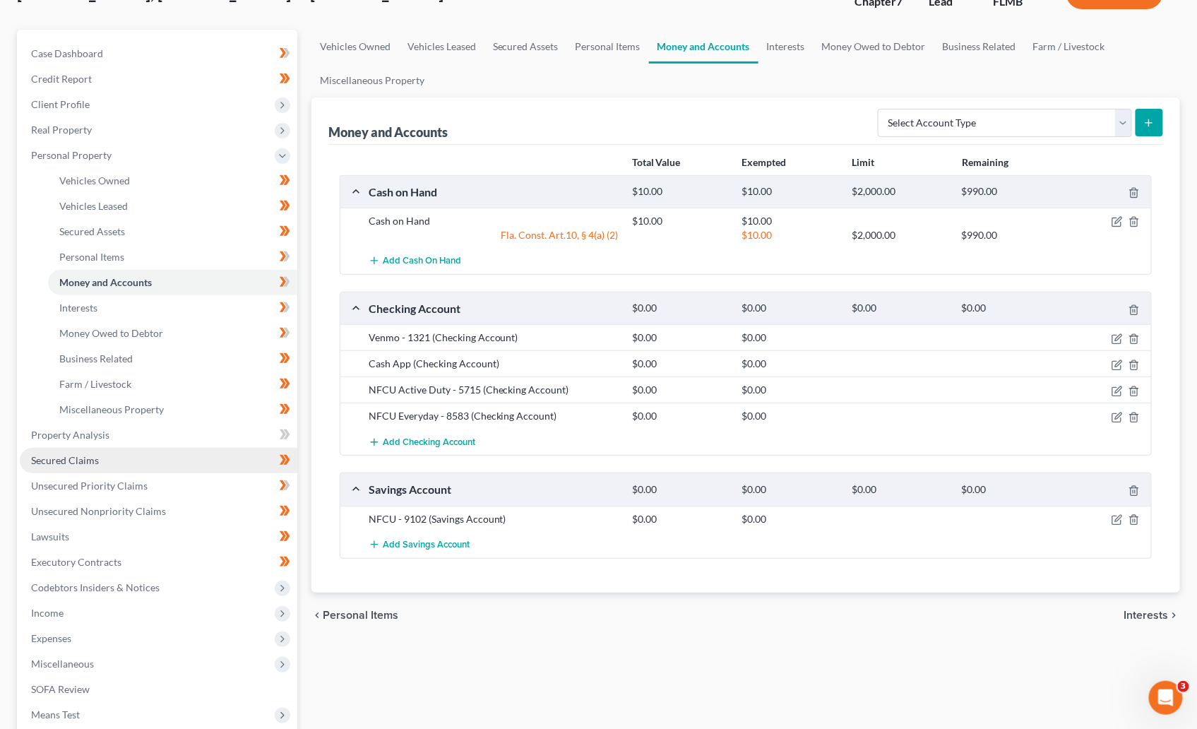
scroll to position [212, 0]
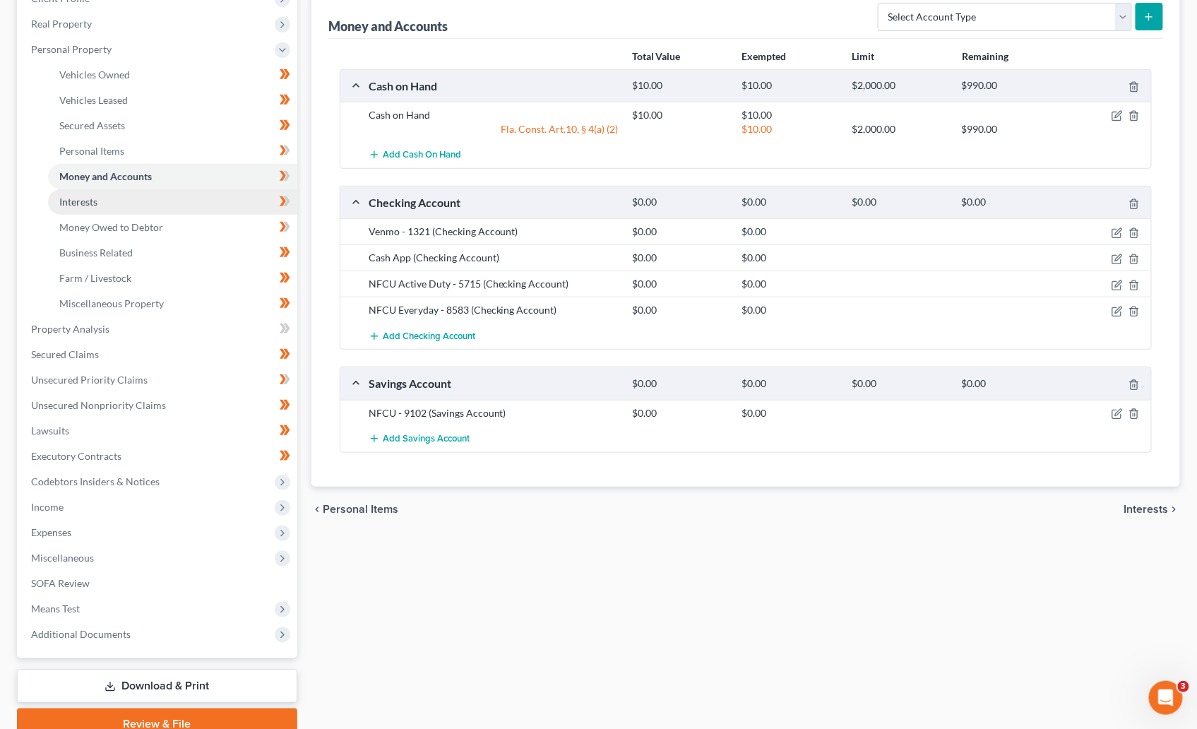
click at [82, 206] on span "Interests" at bounding box center [78, 202] width 38 height 12
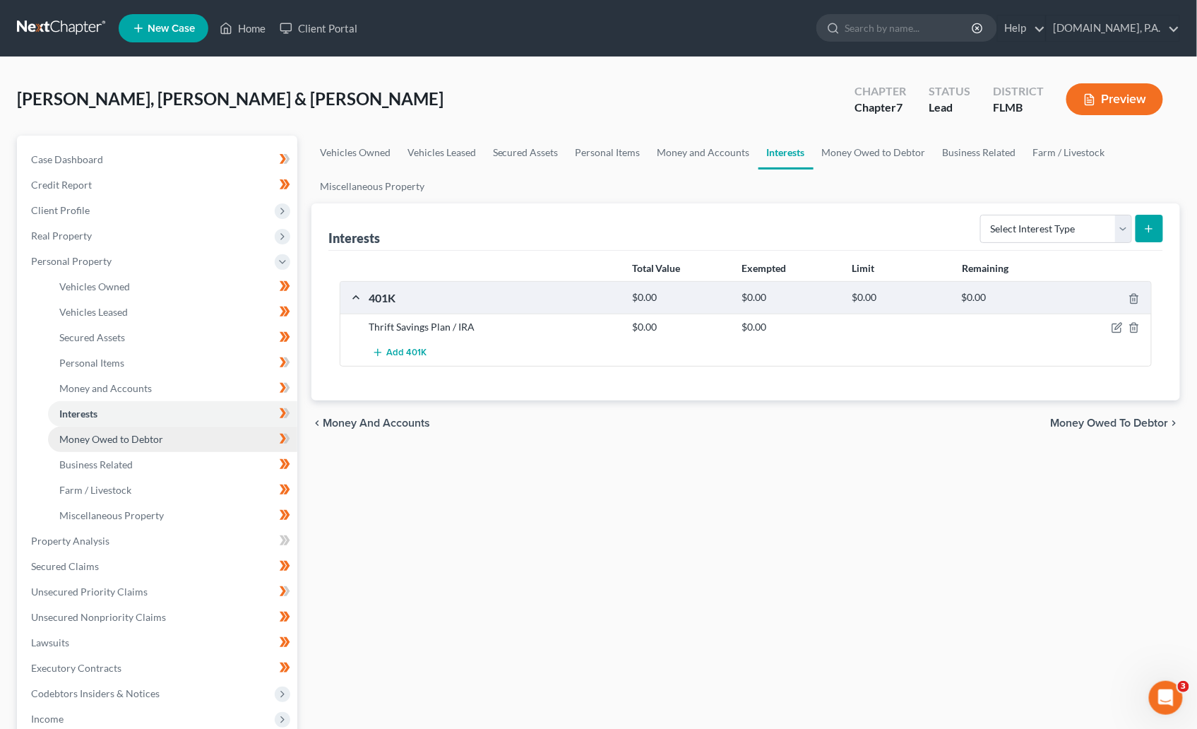
click at [103, 433] on span "Money Owed to Debtor" at bounding box center [111, 439] width 104 height 12
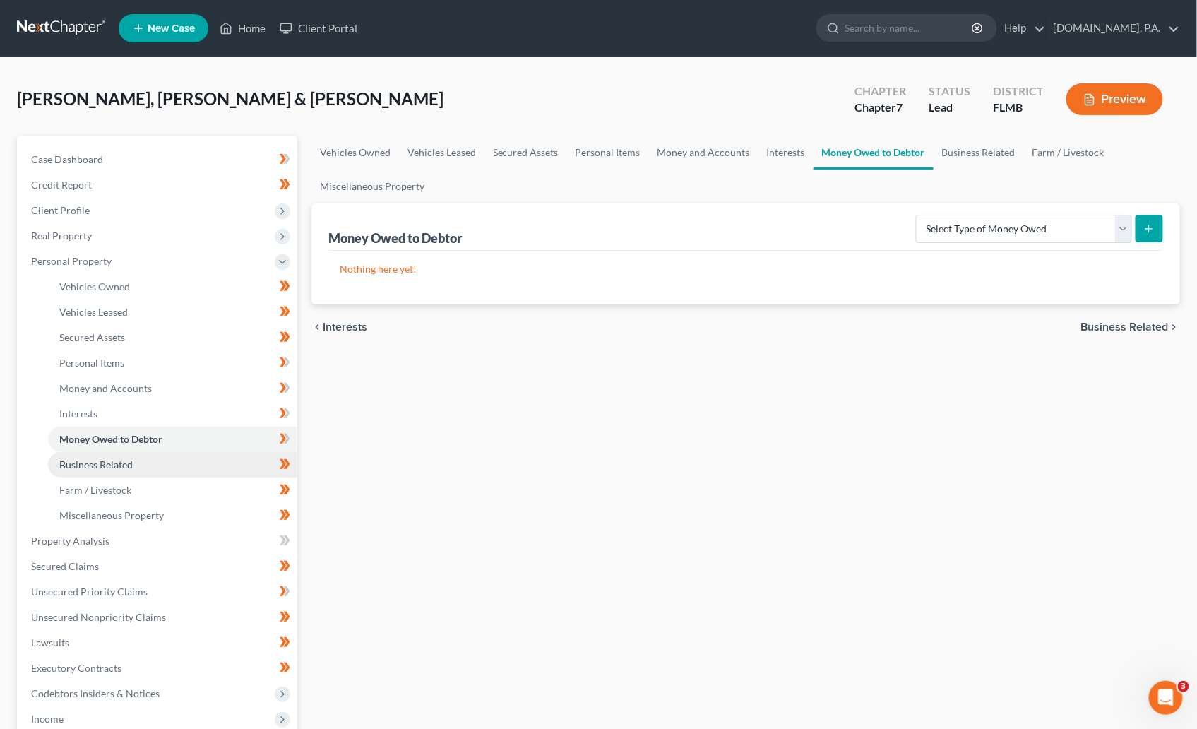
click at [104, 467] on span "Business Related" at bounding box center [95, 464] width 73 height 12
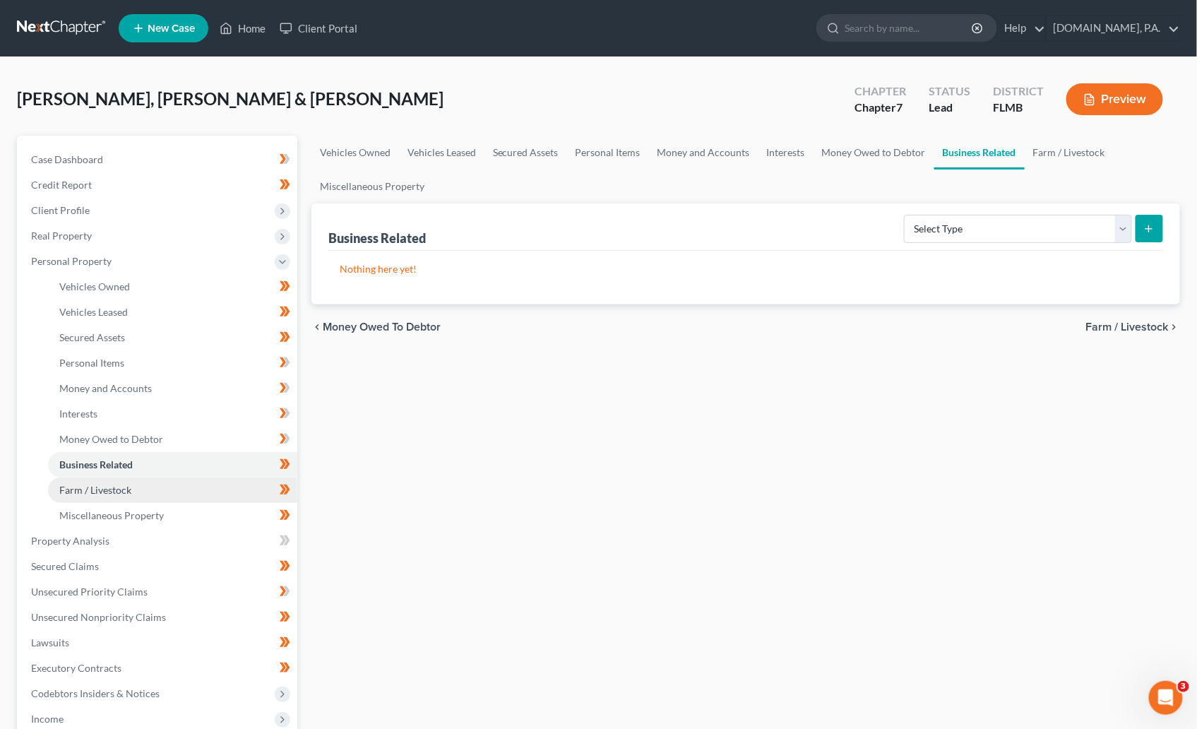
click at [114, 489] on span "Farm / Livestock" at bounding box center [95, 490] width 72 height 12
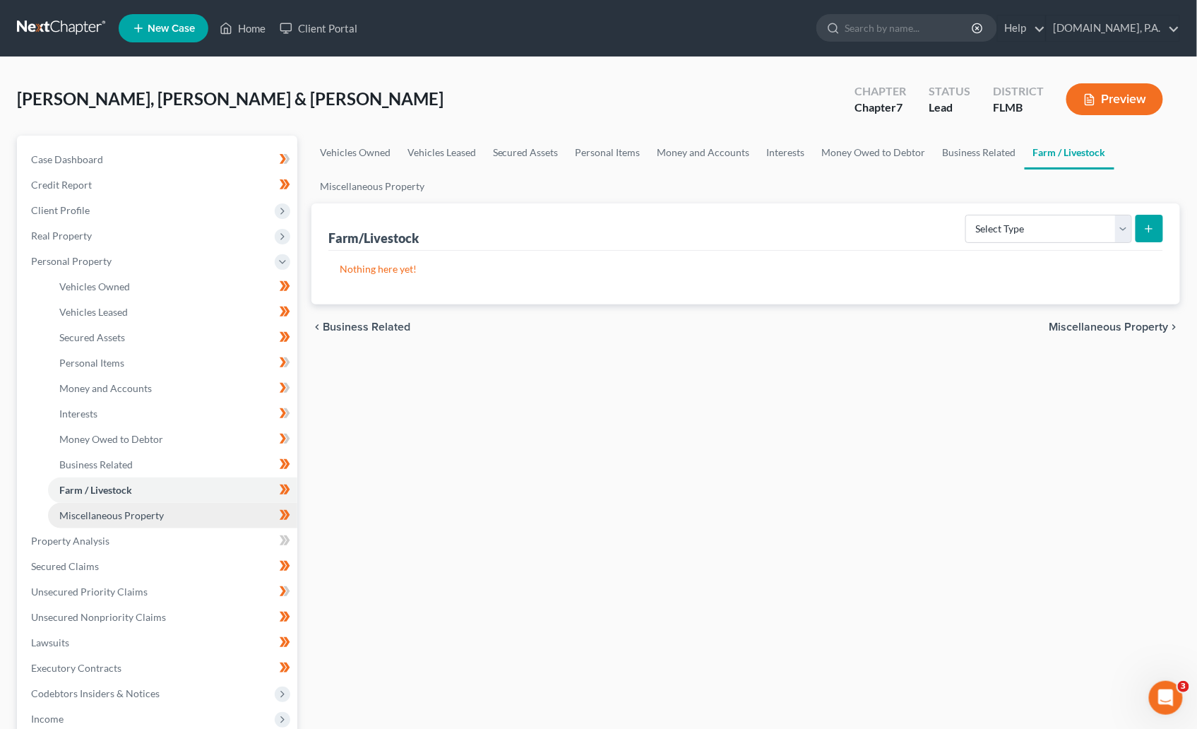
click at [128, 516] on span "Miscellaneous Property" at bounding box center [111, 515] width 105 height 12
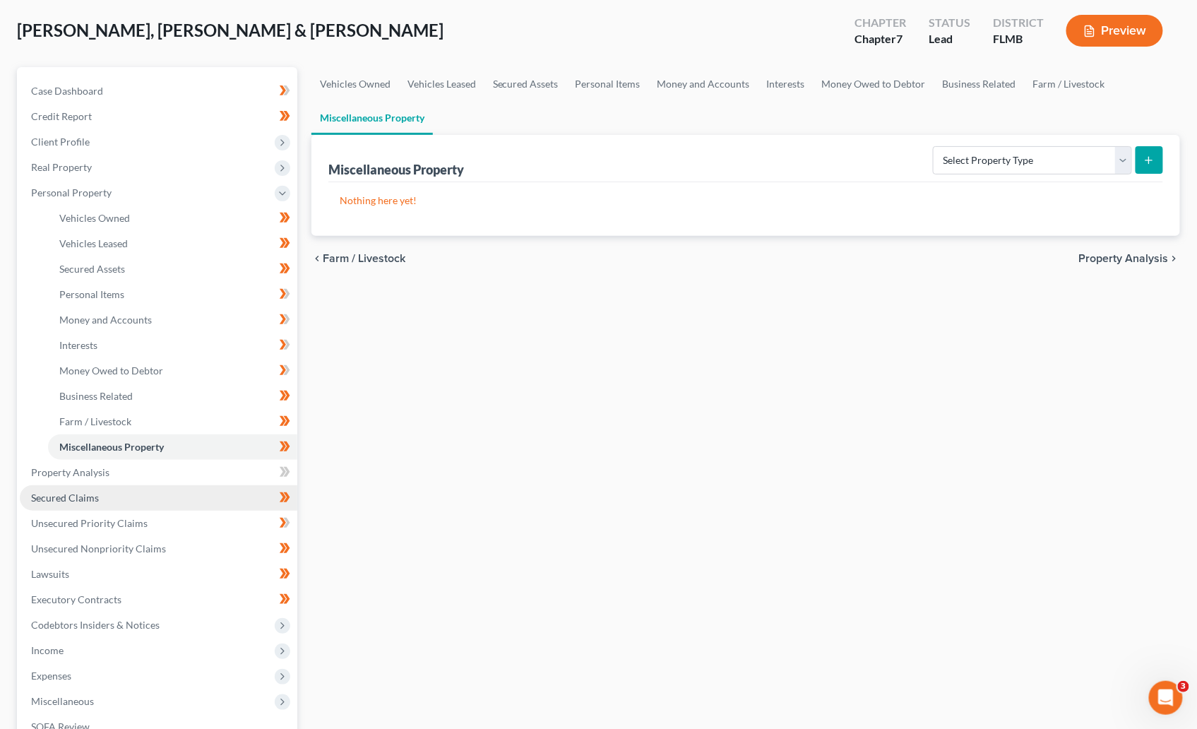
scroll to position [106, 0]
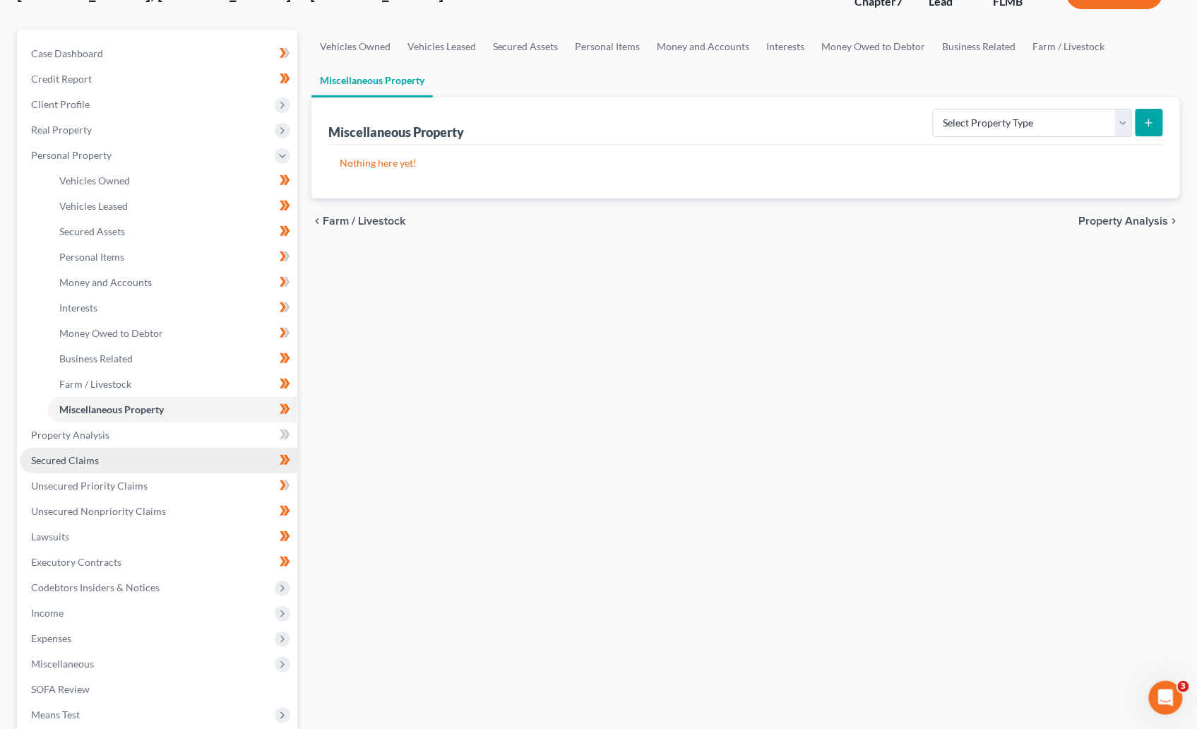
click at [67, 463] on span "Secured Claims" at bounding box center [65, 460] width 68 height 12
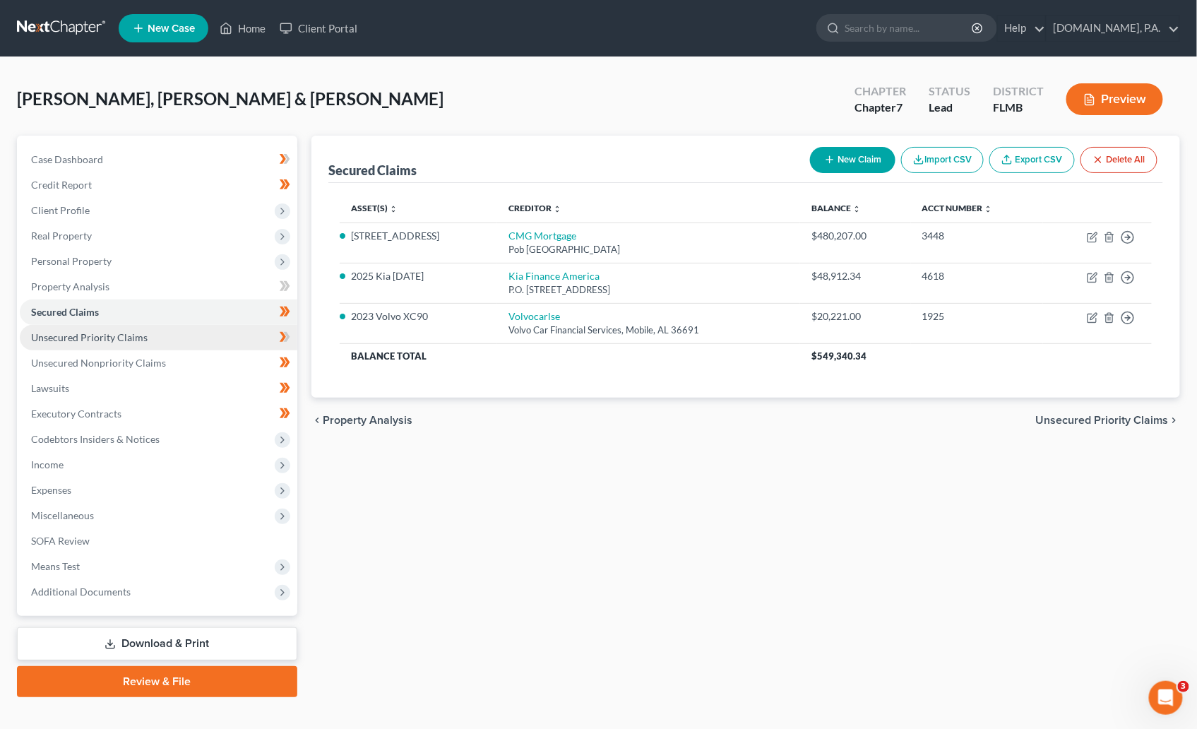
click at [96, 338] on span "Unsecured Priority Claims" at bounding box center [89, 337] width 117 height 12
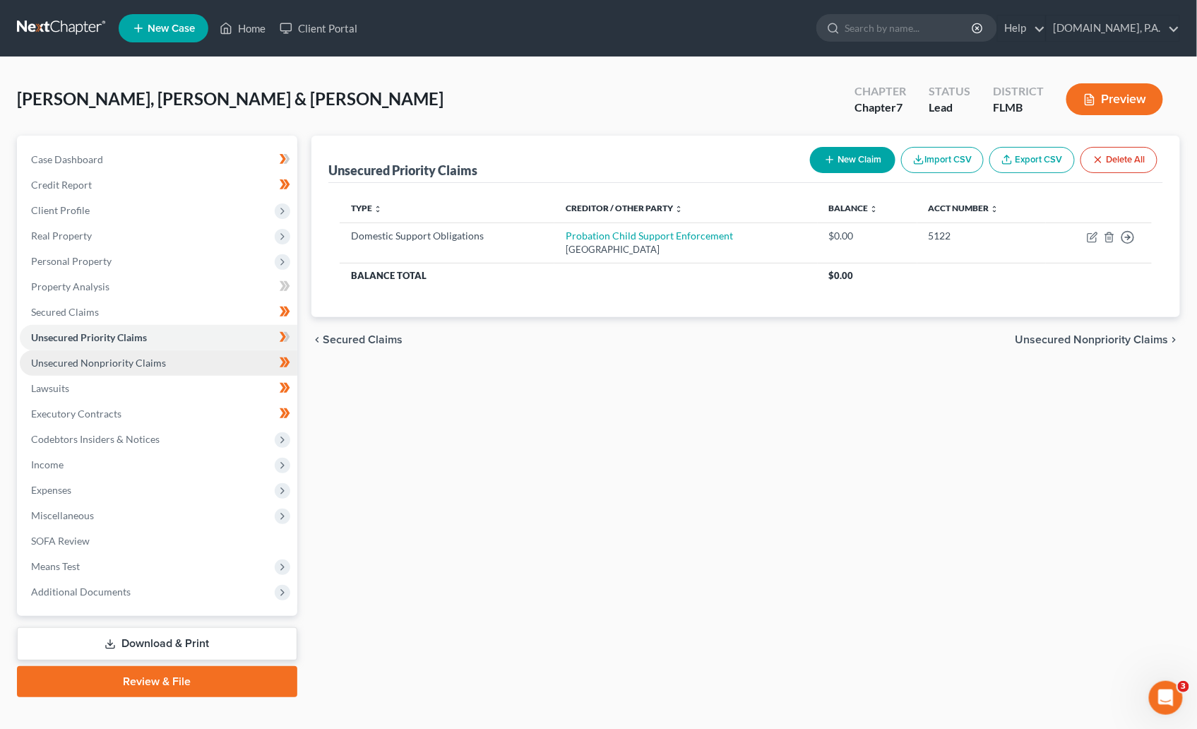
click at [143, 363] on span "Unsecured Nonpriority Claims" at bounding box center [98, 363] width 135 height 12
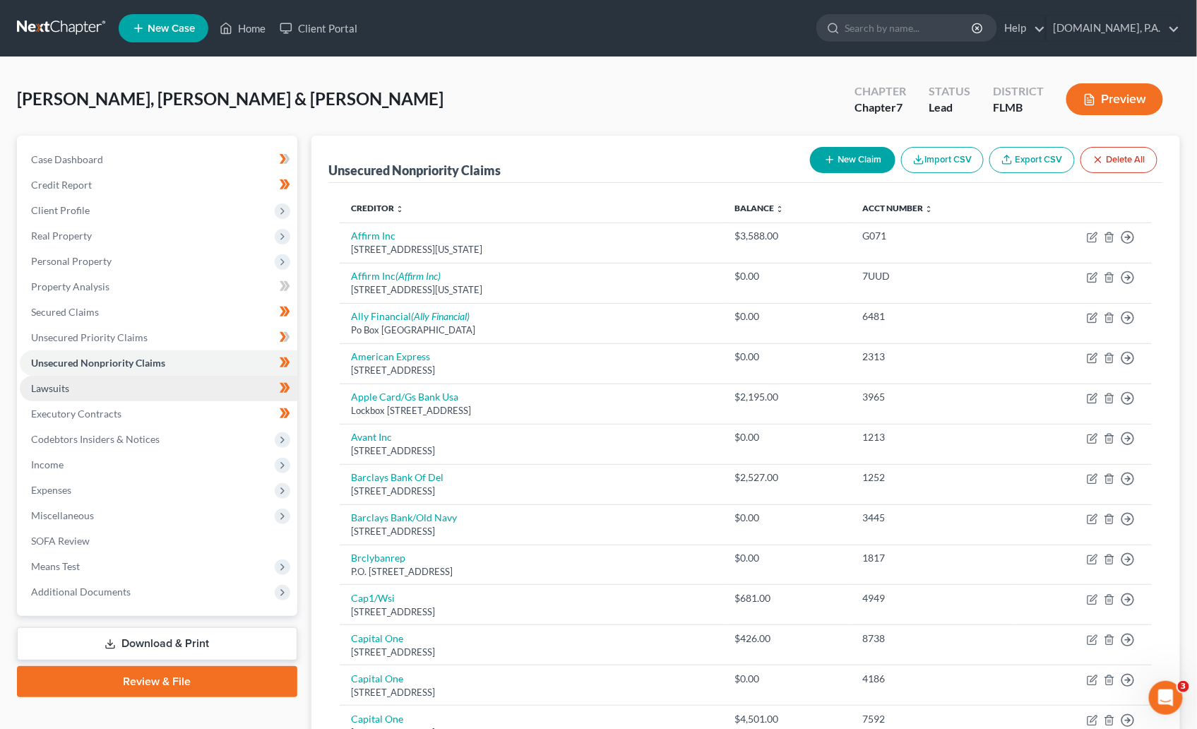
click at [61, 386] on span "Lawsuits" at bounding box center [50, 388] width 38 height 12
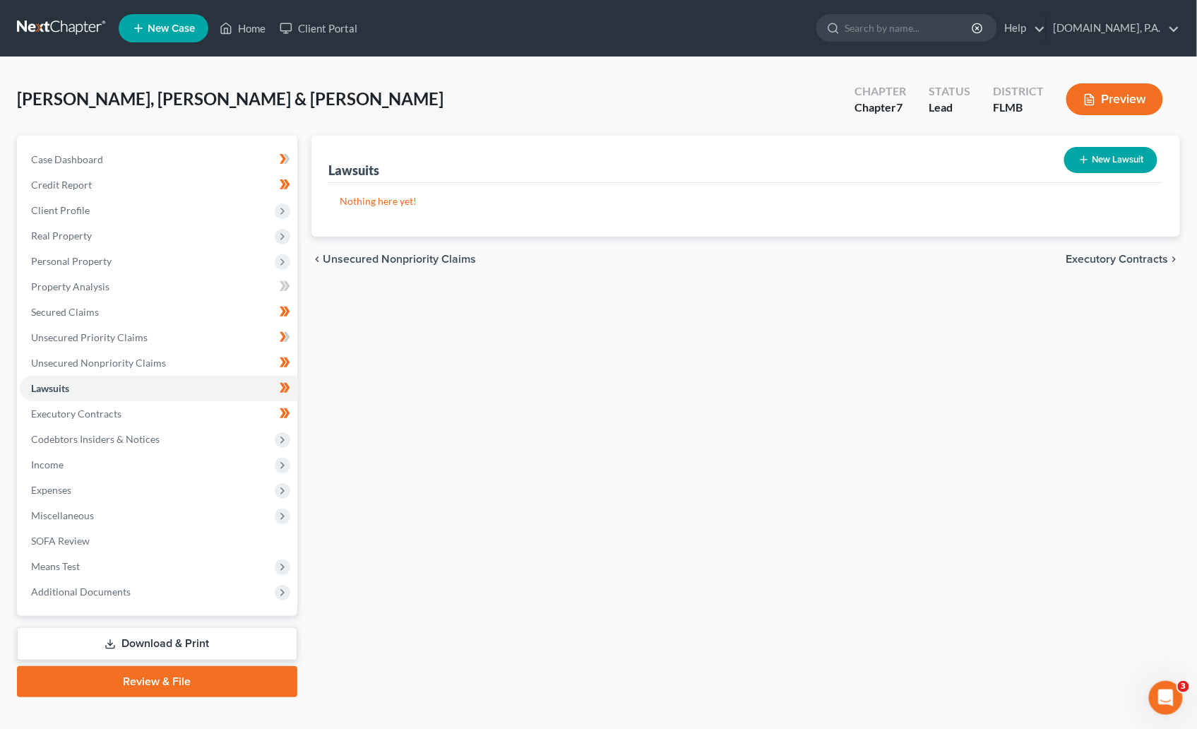
scroll to position [20, 0]
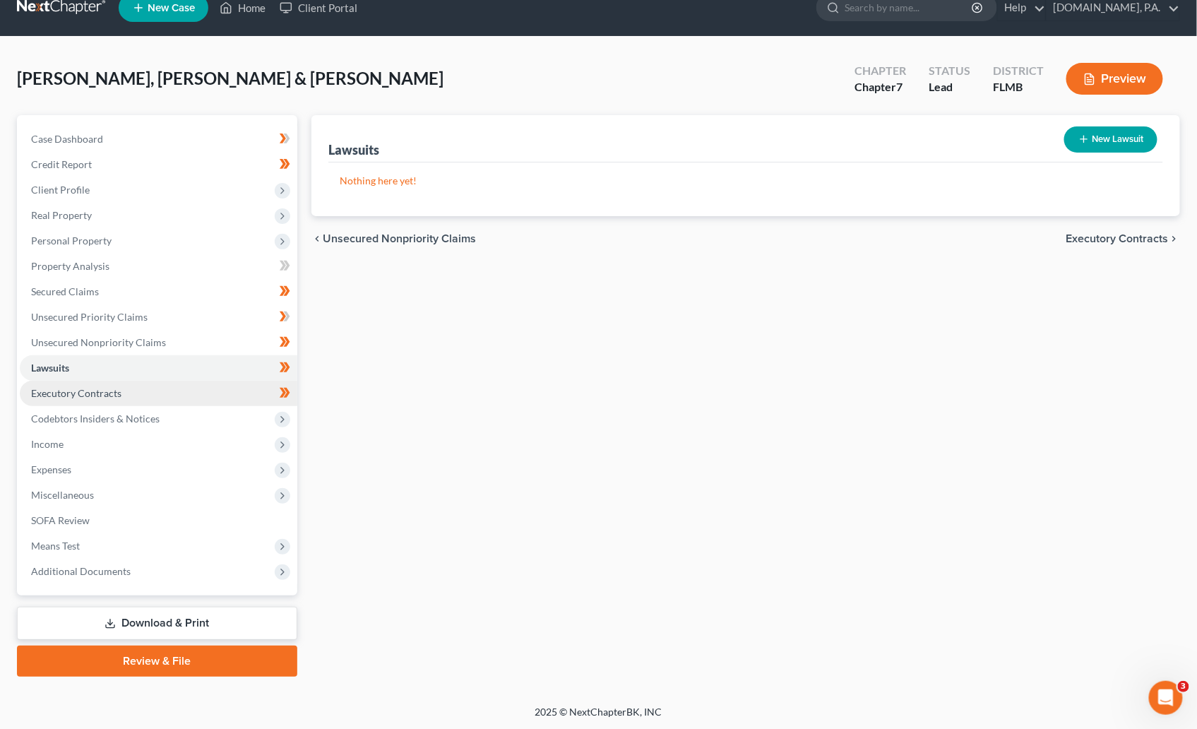
click at [71, 391] on span "Executory Contracts" at bounding box center [76, 393] width 90 height 12
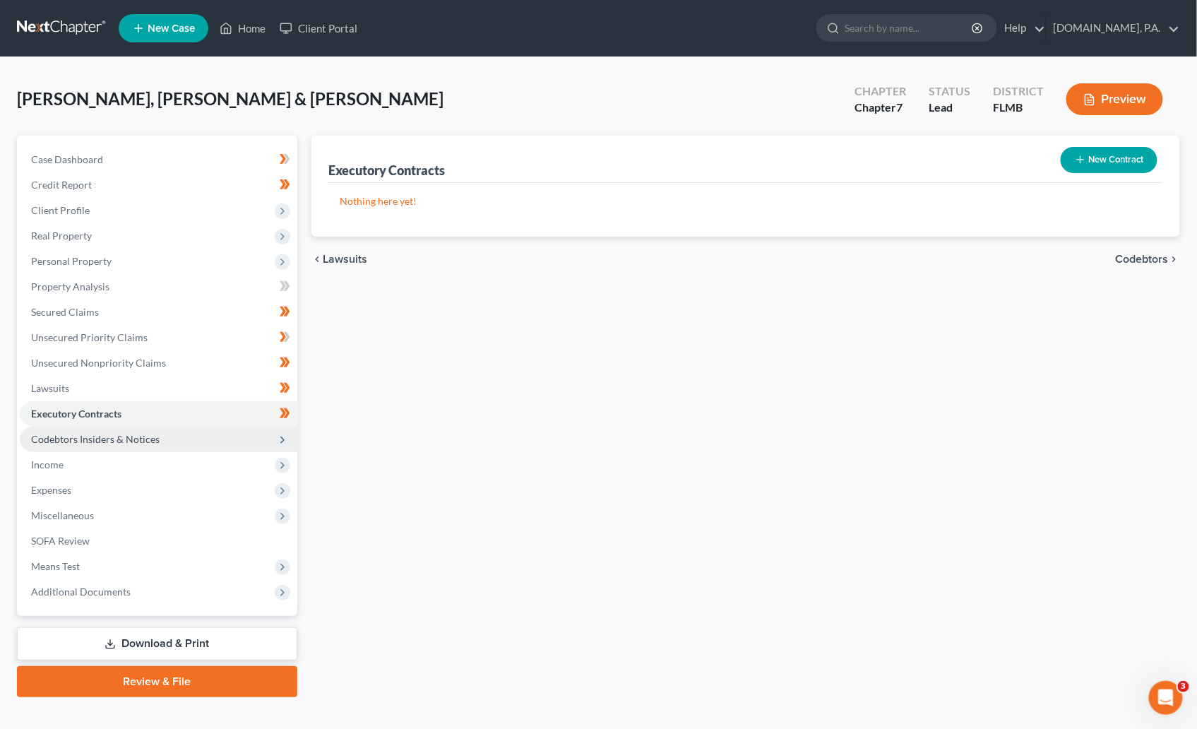
click at [77, 433] on span "Codebtors Insiders & Notices" at bounding box center [95, 439] width 129 height 12
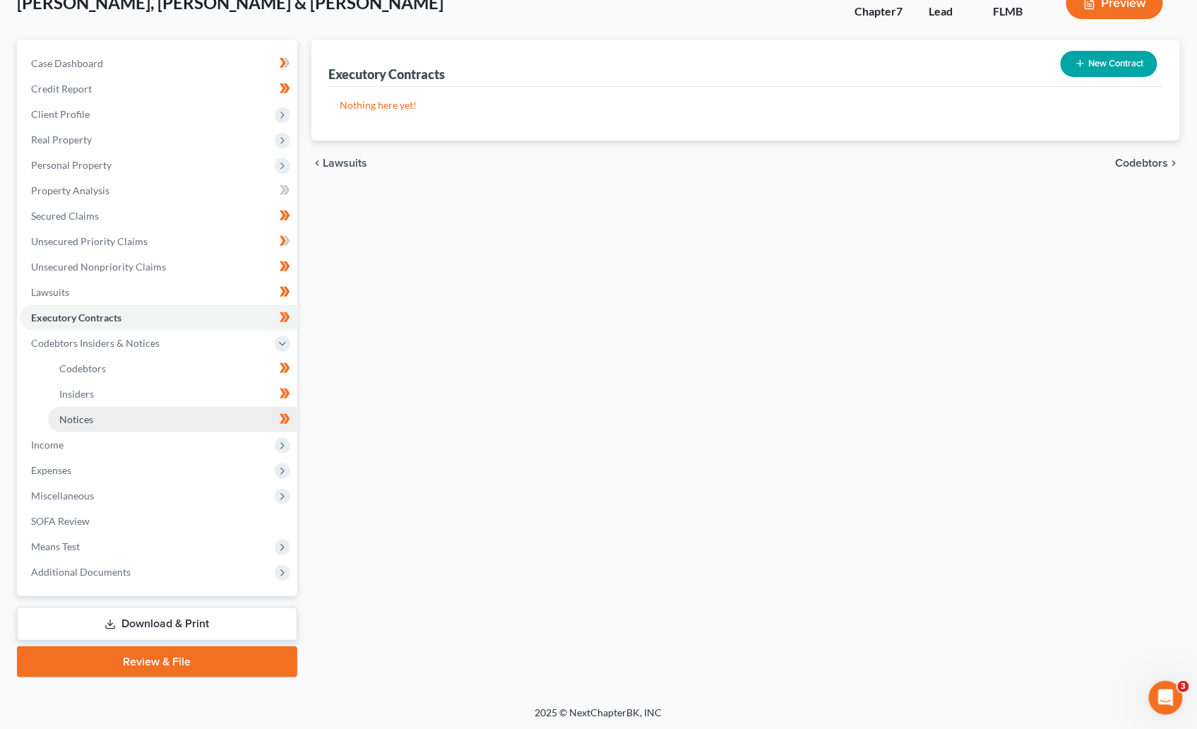
scroll to position [97, 0]
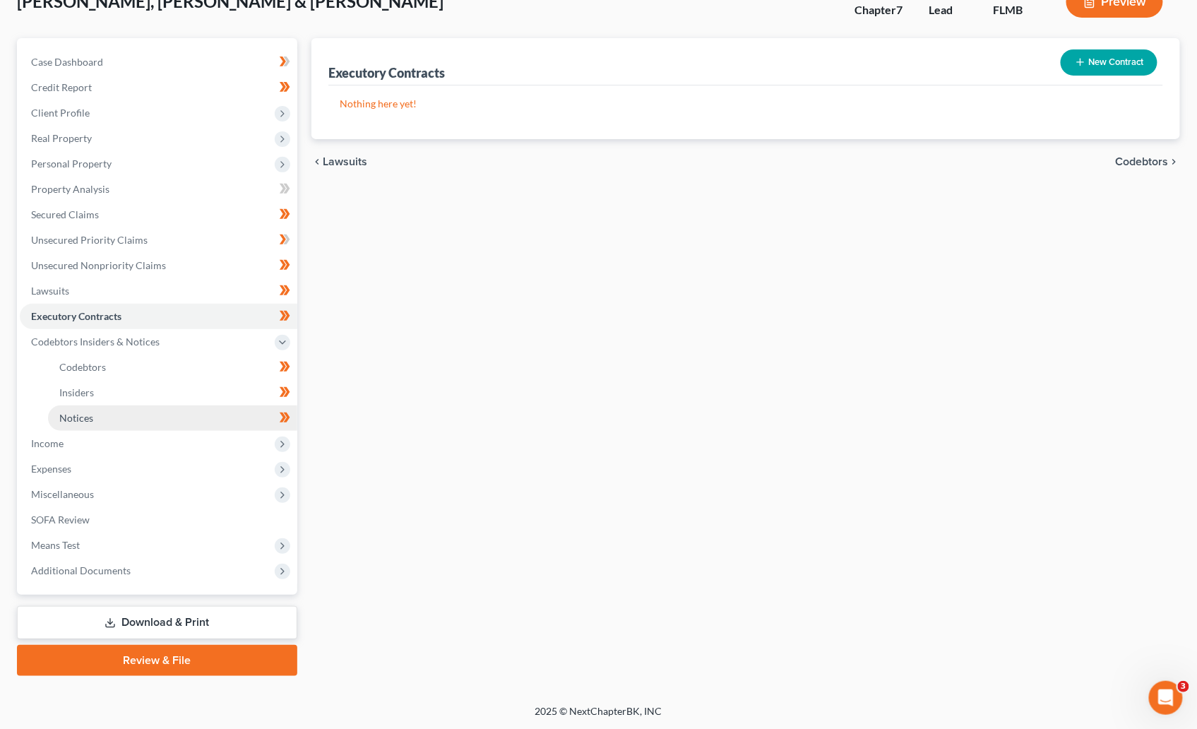
click at [122, 413] on link "Notices" at bounding box center [172, 417] width 249 height 25
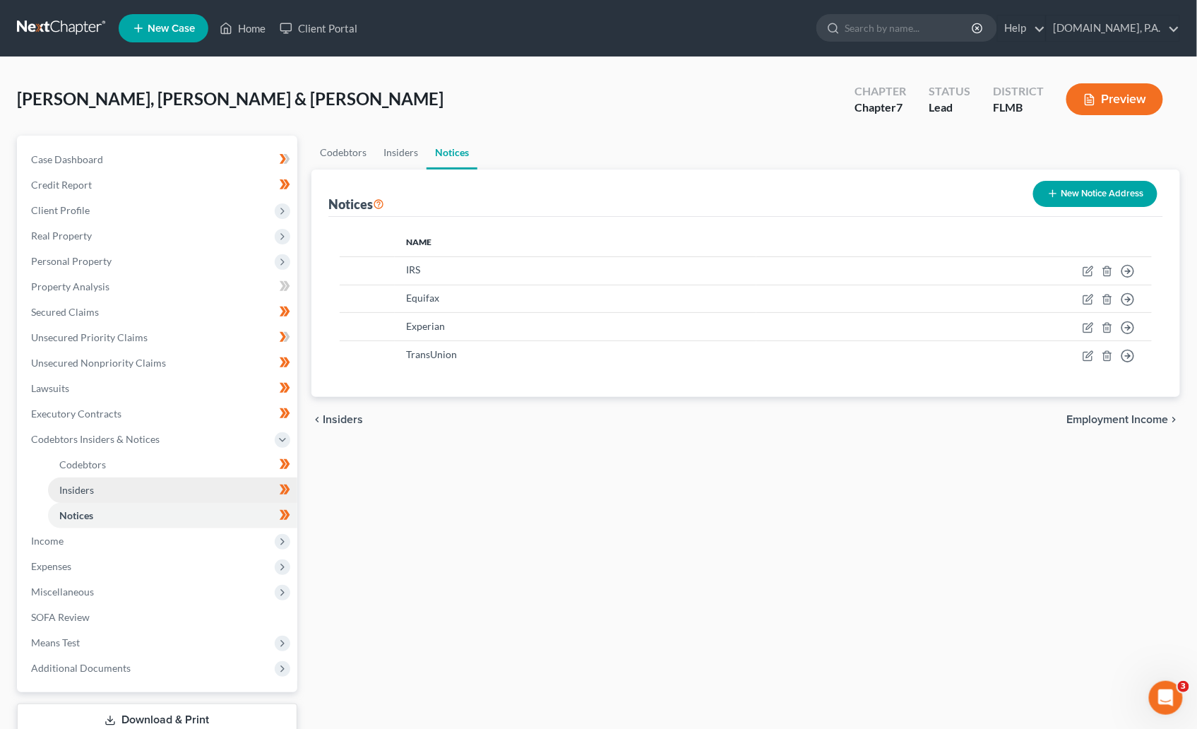
click at [141, 483] on link "Insiders" at bounding box center [172, 489] width 249 height 25
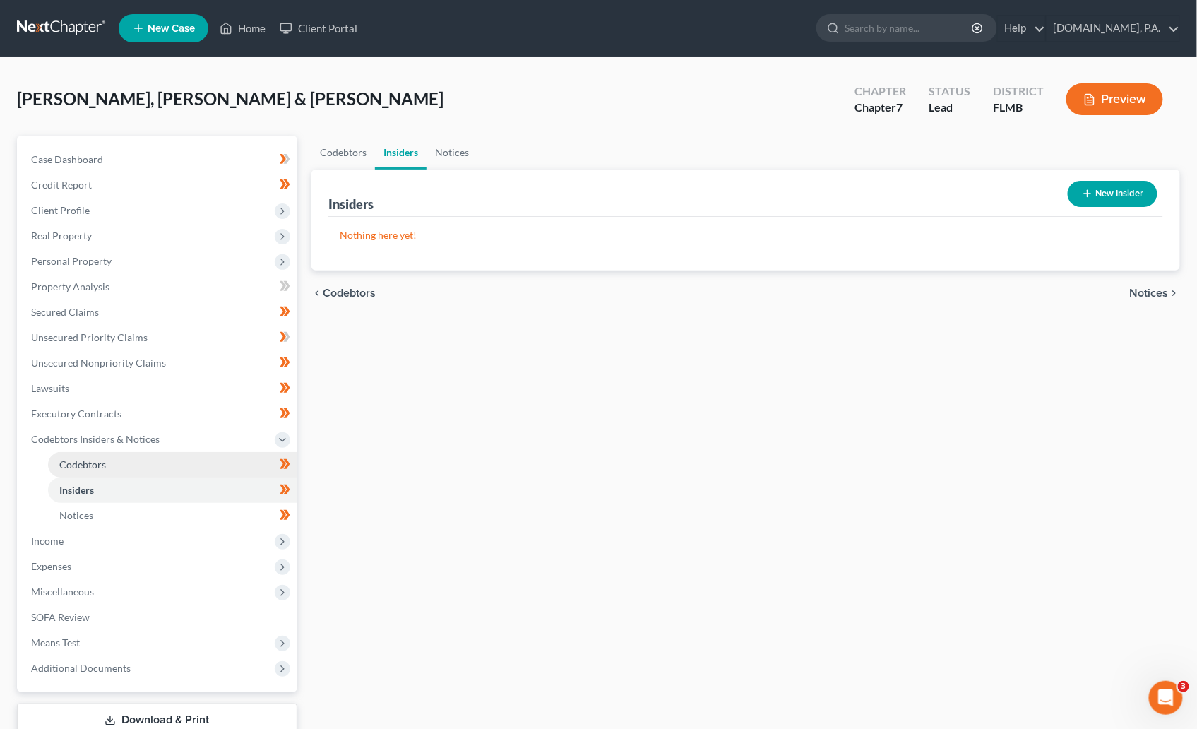
click at [145, 467] on link "Codebtors" at bounding box center [172, 464] width 249 height 25
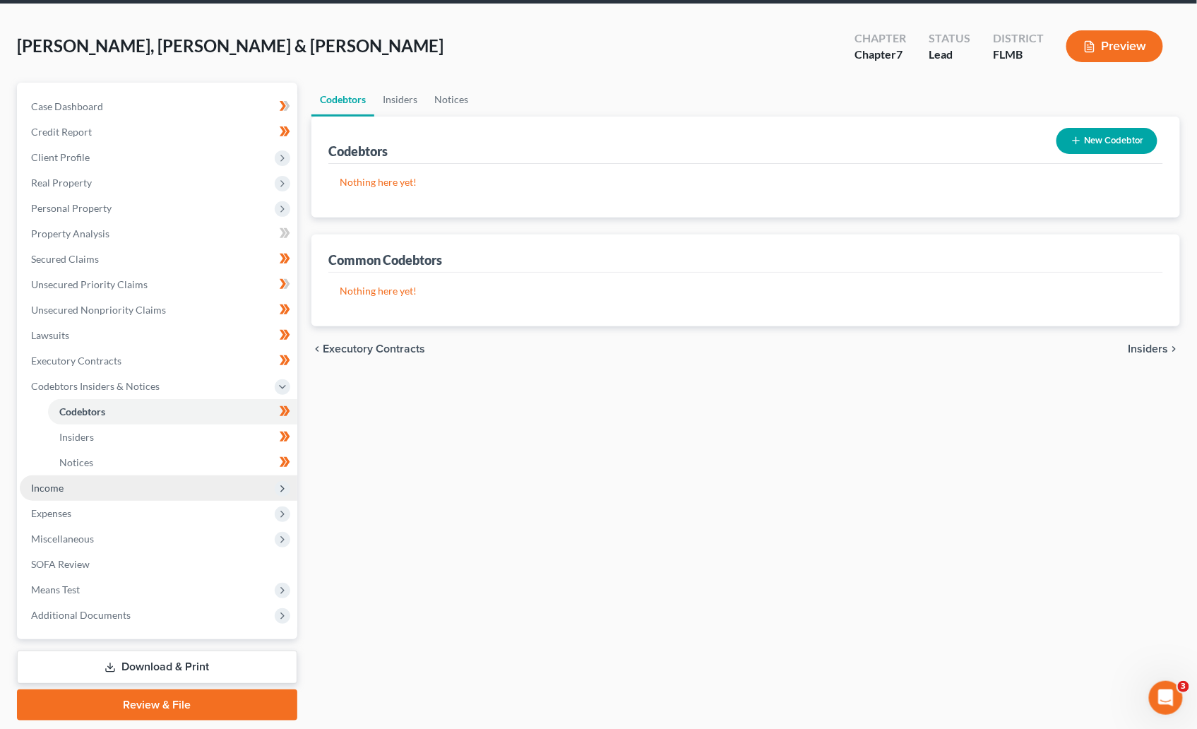
scroll to position [97, 0]
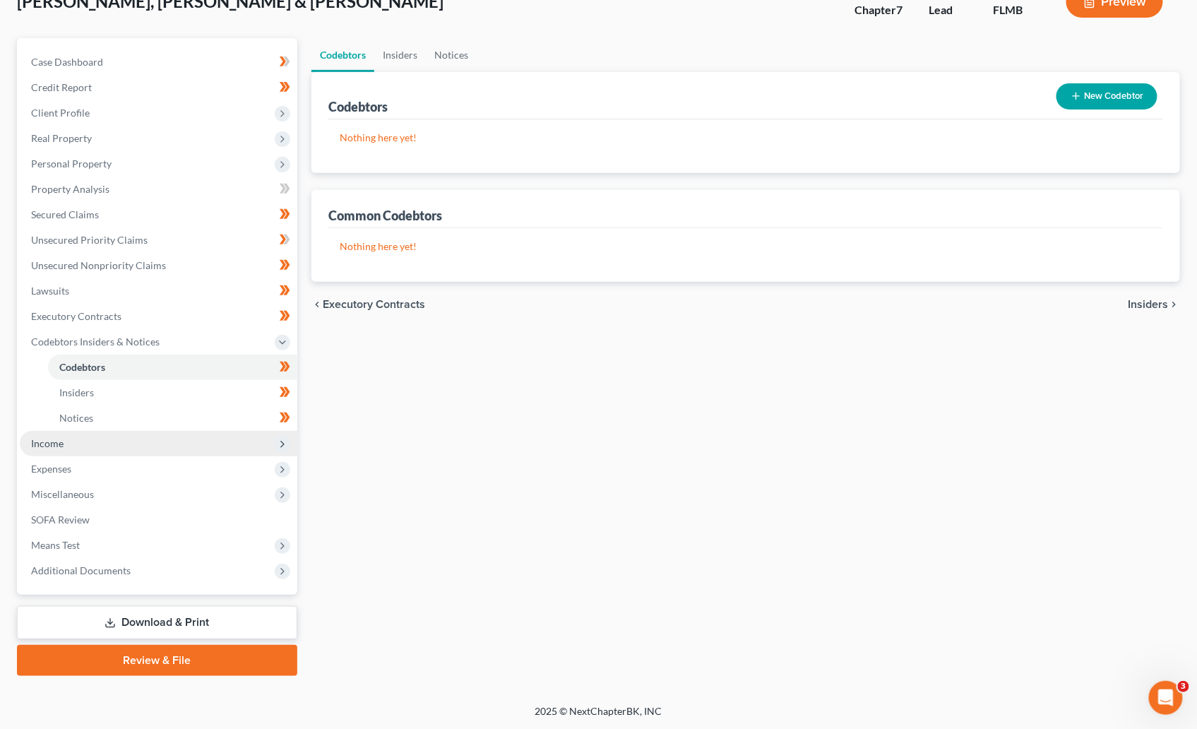
click at [56, 446] on span "Income" at bounding box center [47, 443] width 32 height 12
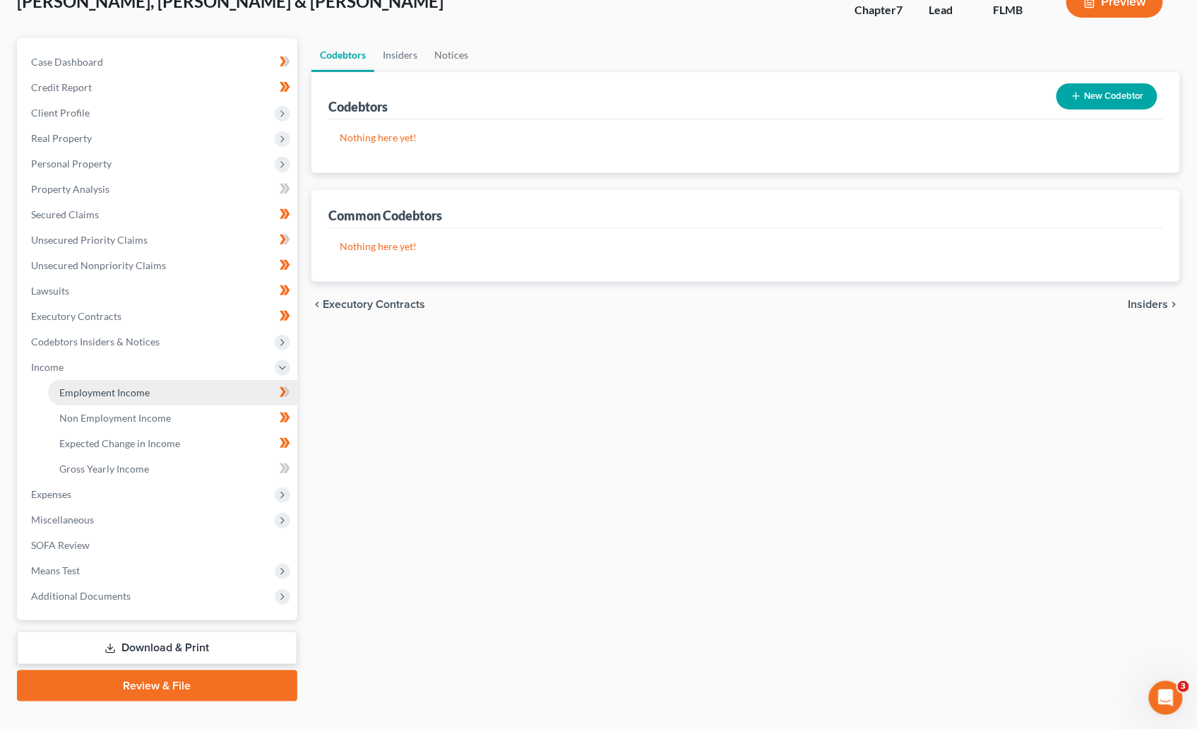
click at [80, 392] on span "Employment Income" at bounding box center [104, 392] width 90 height 12
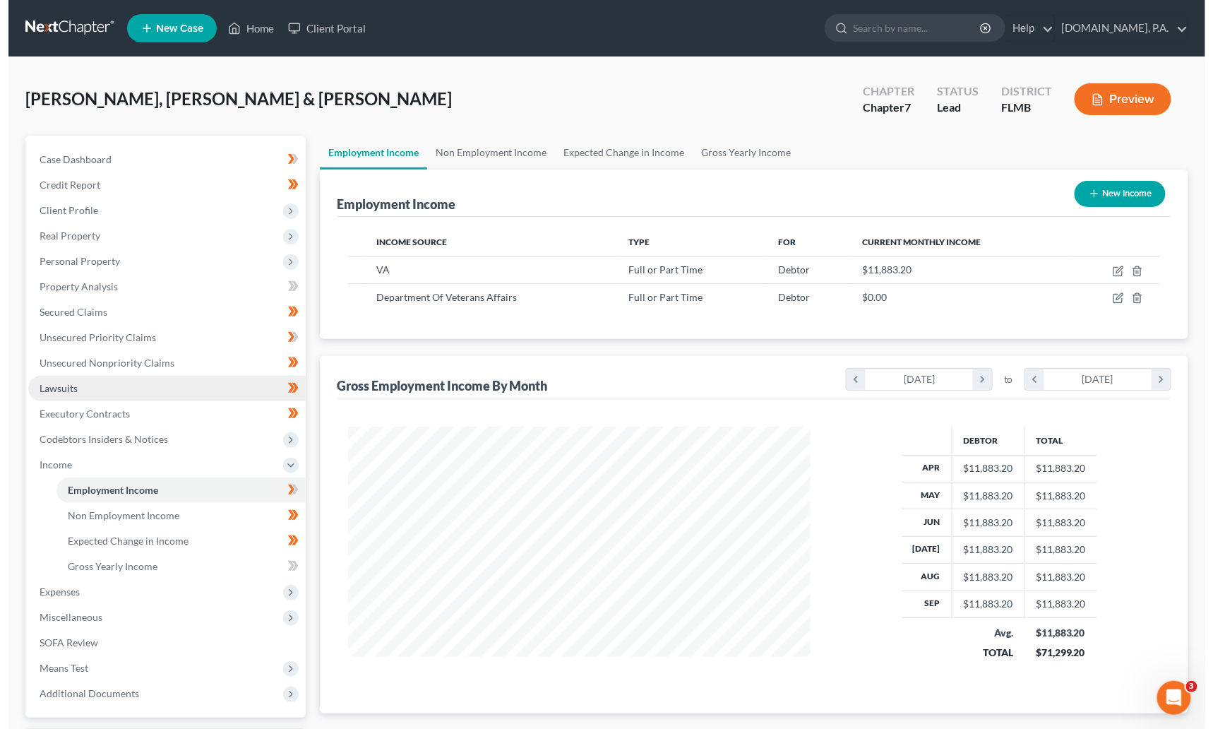
scroll to position [253, 490]
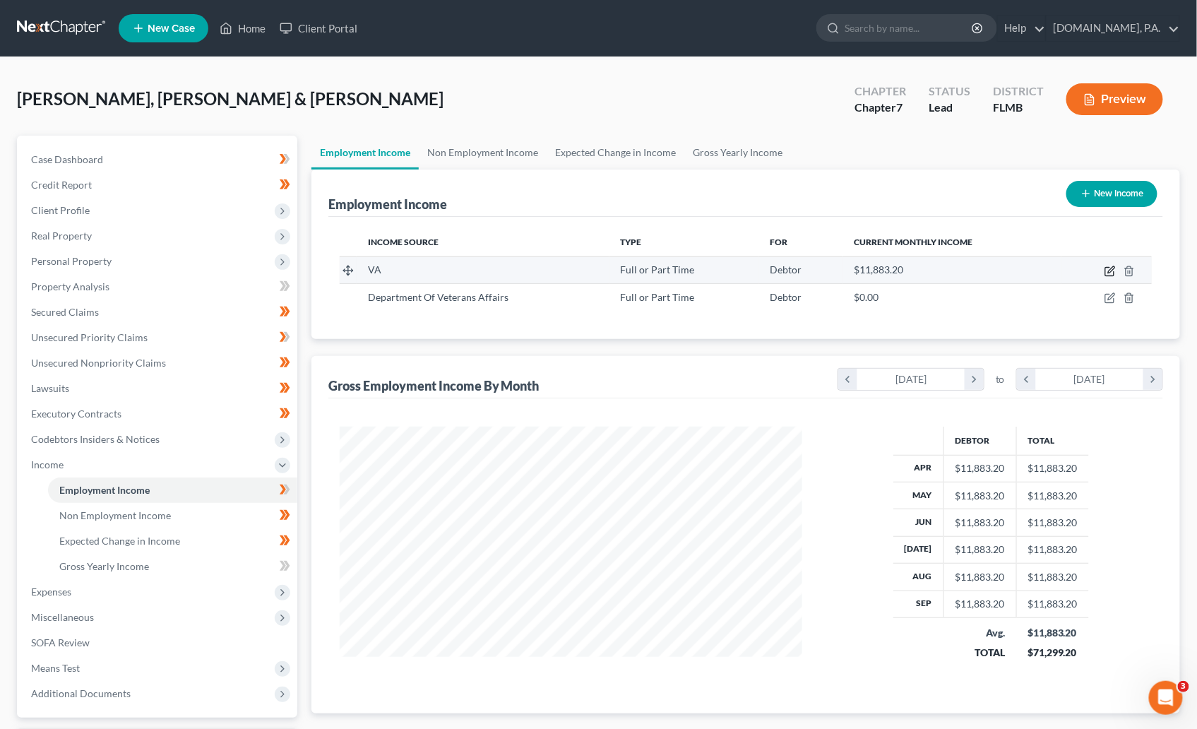
click at [1109, 270] on icon "button" at bounding box center [1111, 269] width 6 height 6
select select "0"
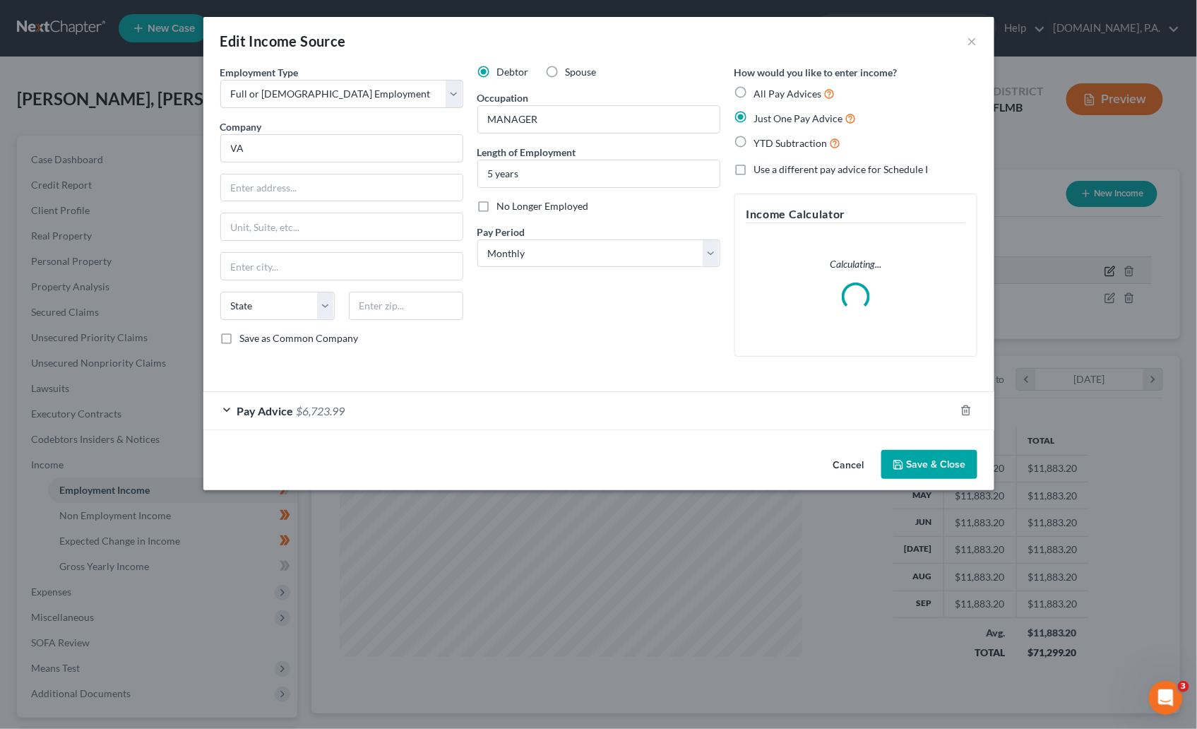
scroll to position [253, 497]
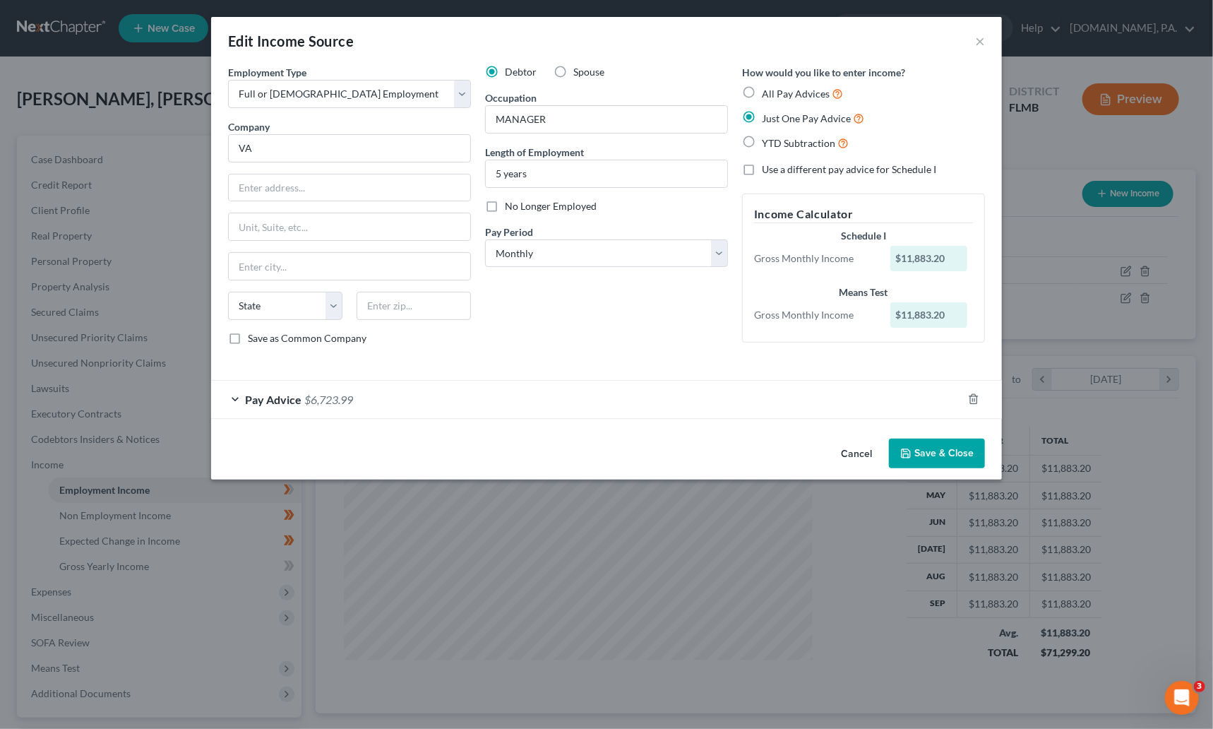
click at [857, 455] on button "Cancel" at bounding box center [857, 454] width 54 height 28
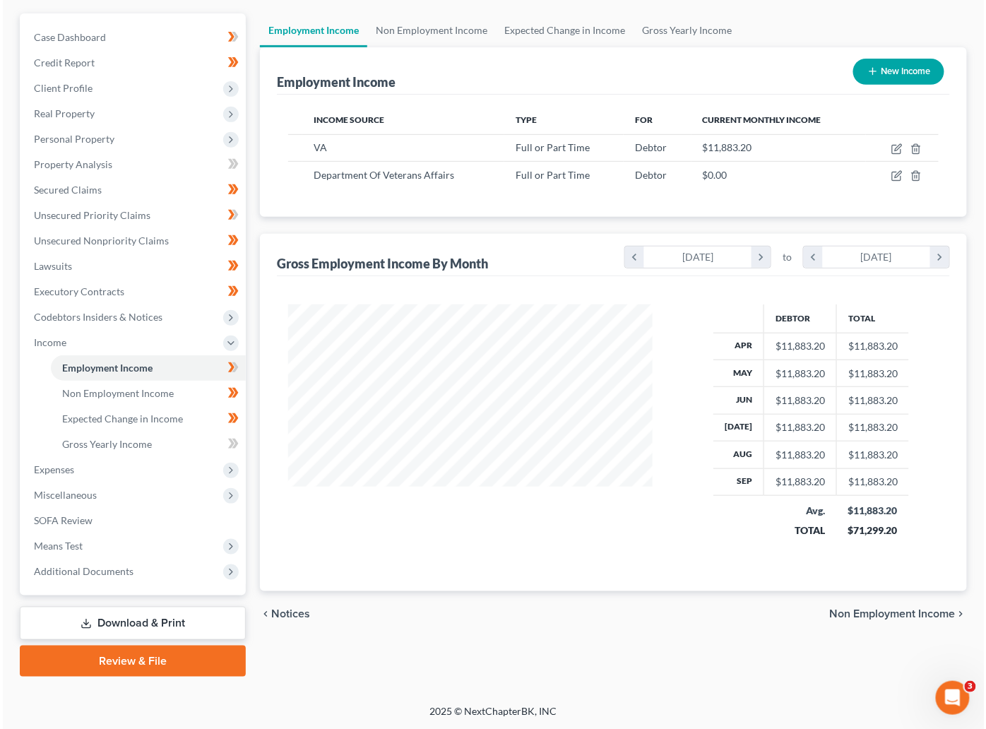
scroll to position [253, 398]
click at [835, 18] on ul "Employment Income Non Employment Income Expected Change in Income Gross Yearly …" at bounding box center [613, 30] width 710 height 34
